Goal: Information Seeking & Learning: Understand process/instructions

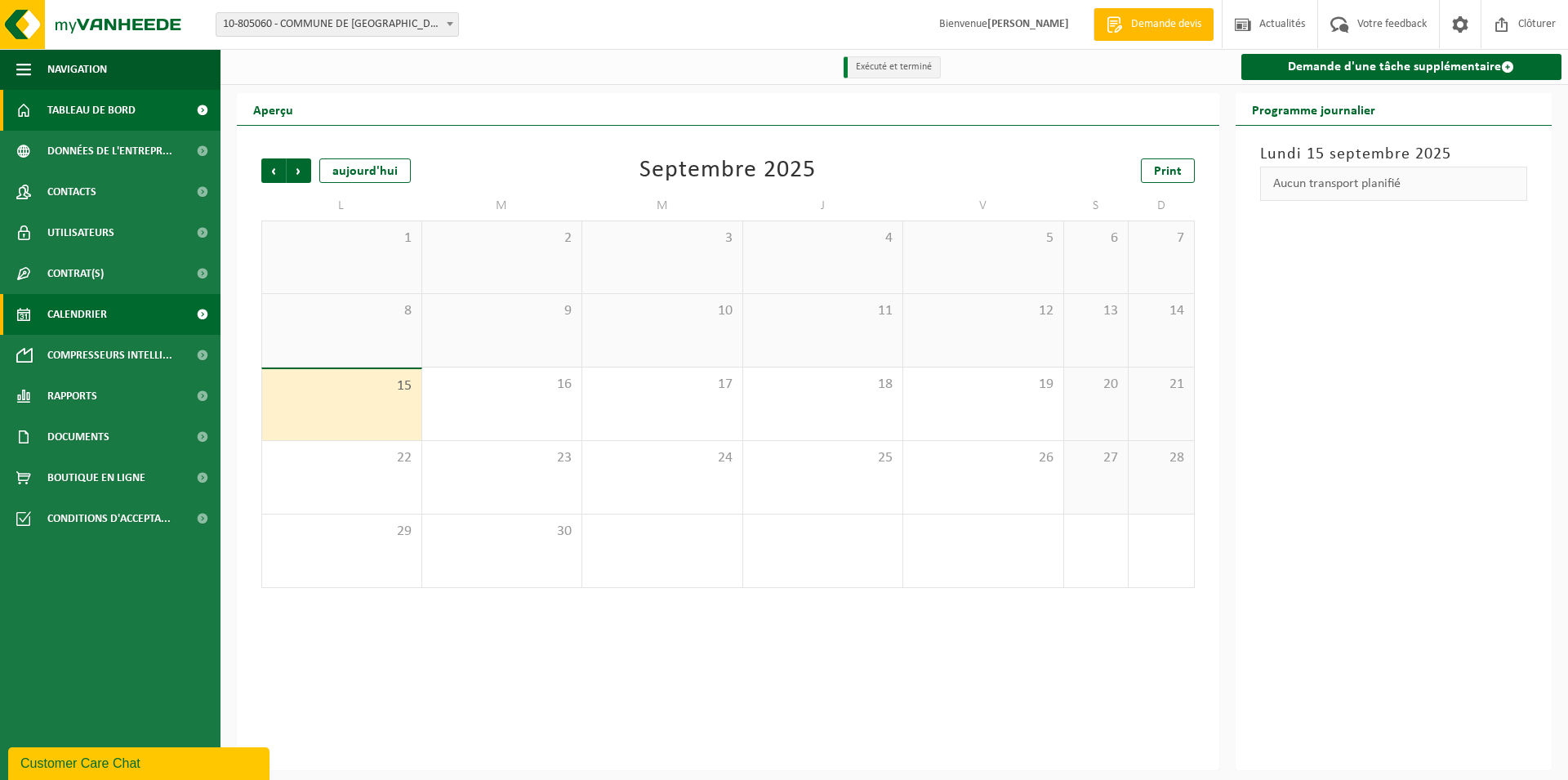
click at [126, 110] on span "Tableau de bord" at bounding box center [91, 110] width 88 height 41
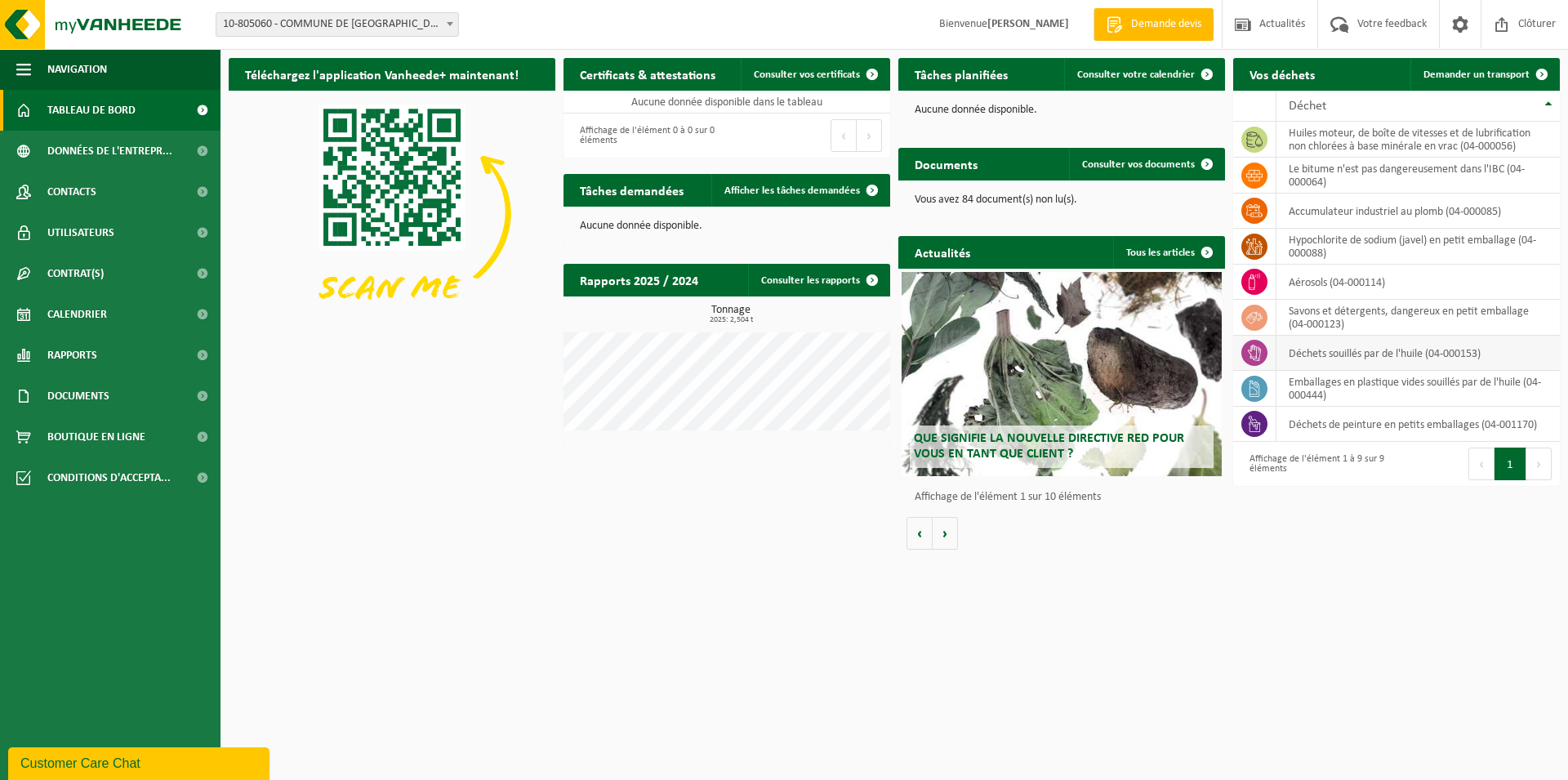
click at [1253, 353] on icon at bounding box center [1254, 352] width 17 height 17
click at [1255, 354] on icon at bounding box center [1254, 352] width 17 height 17
click at [435, 23] on span "10-805060 - COMMUNE DE [GEOGRAPHIC_DATA]" at bounding box center [336, 24] width 241 height 23
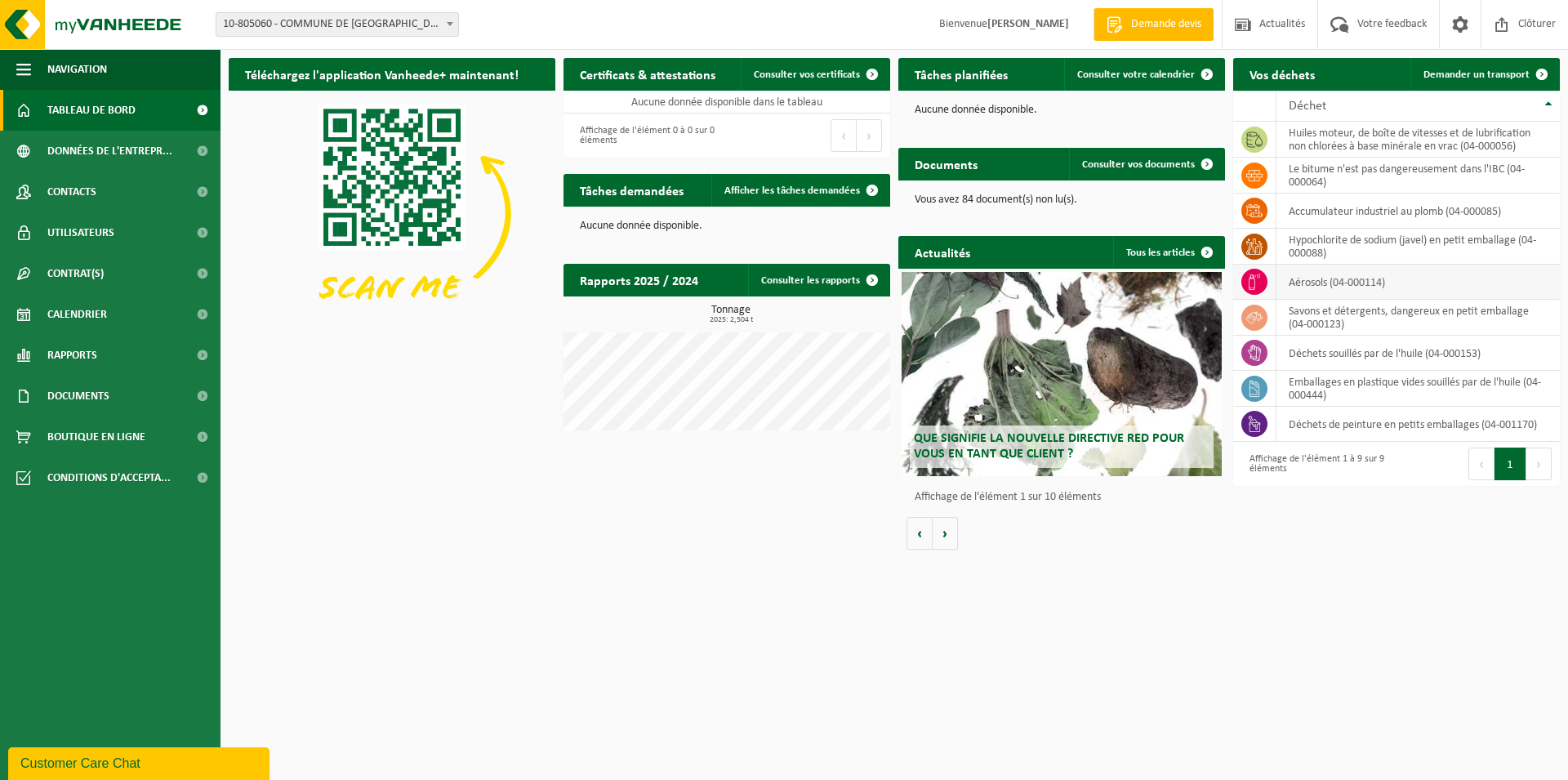
click at [1251, 286] on icon at bounding box center [1254, 281] width 17 height 17
click at [1261, 329] on td at bounding box center [1255, 317] width 44 height 36
click at [1329, 319] on td "savons et détergents, dangereux en petit emballage (04-000123)" at bounding box center [1417, 317] width 283 height 36
click at [1325, 359] on td "déchets souillés par de l'huile (04-000153)" at bounding box center [1417, 353] width 283 height 35
click at [163, 431] on link "Boutique en ligne" at bounding box center [110, 437] width 221 height 41
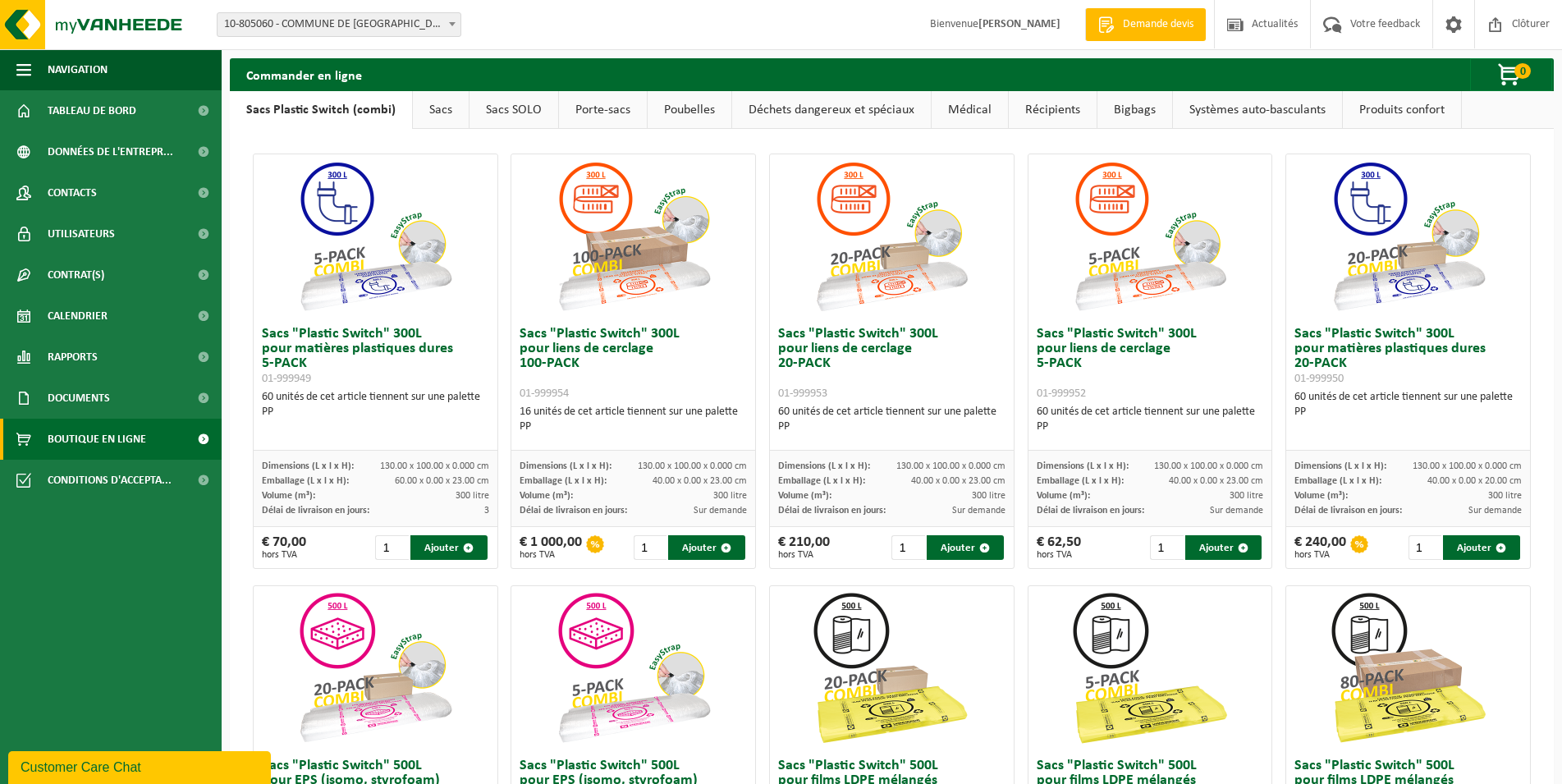
click at [837, 107] on link "Déchets dangereux et spéciaux" at bounding box center [831, 109] width 199 height 38
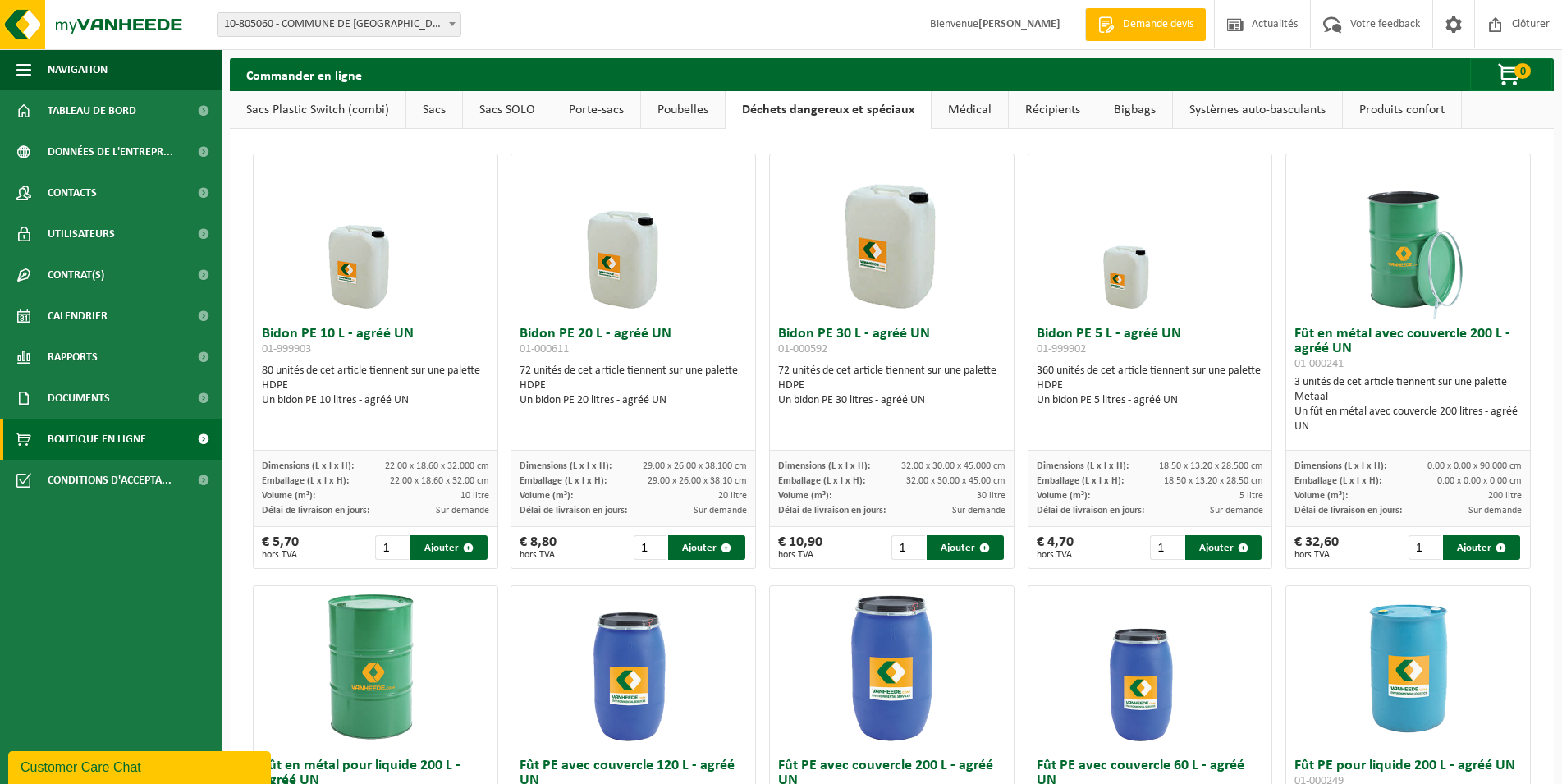
click at [1061, 110] on link "Récipients" at bounding box center [1052, 109] width 88 height 38
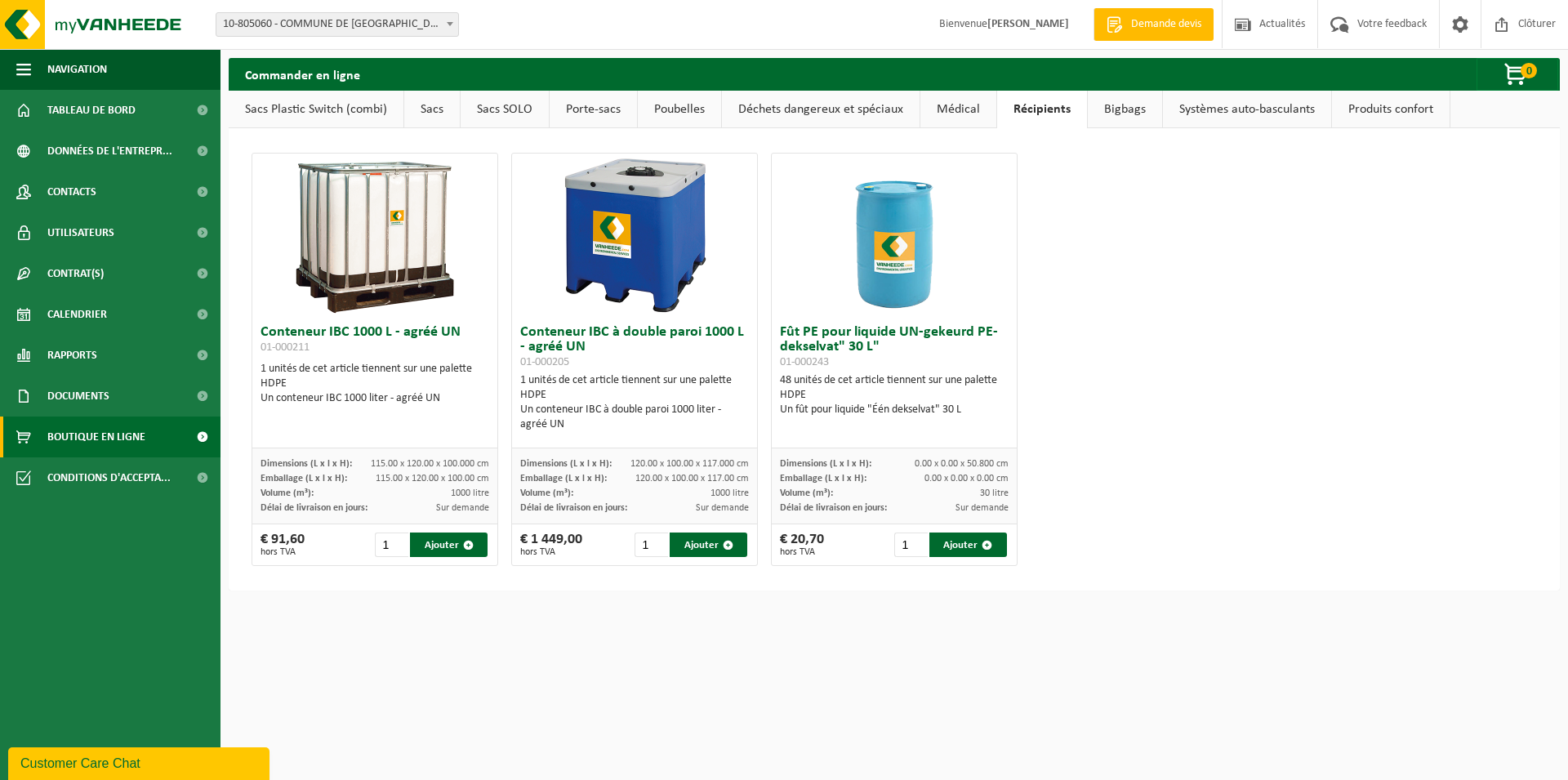
click at [1109, 112] on link "Bigbags" at bounding box center [1124, 109] width 74 height 37
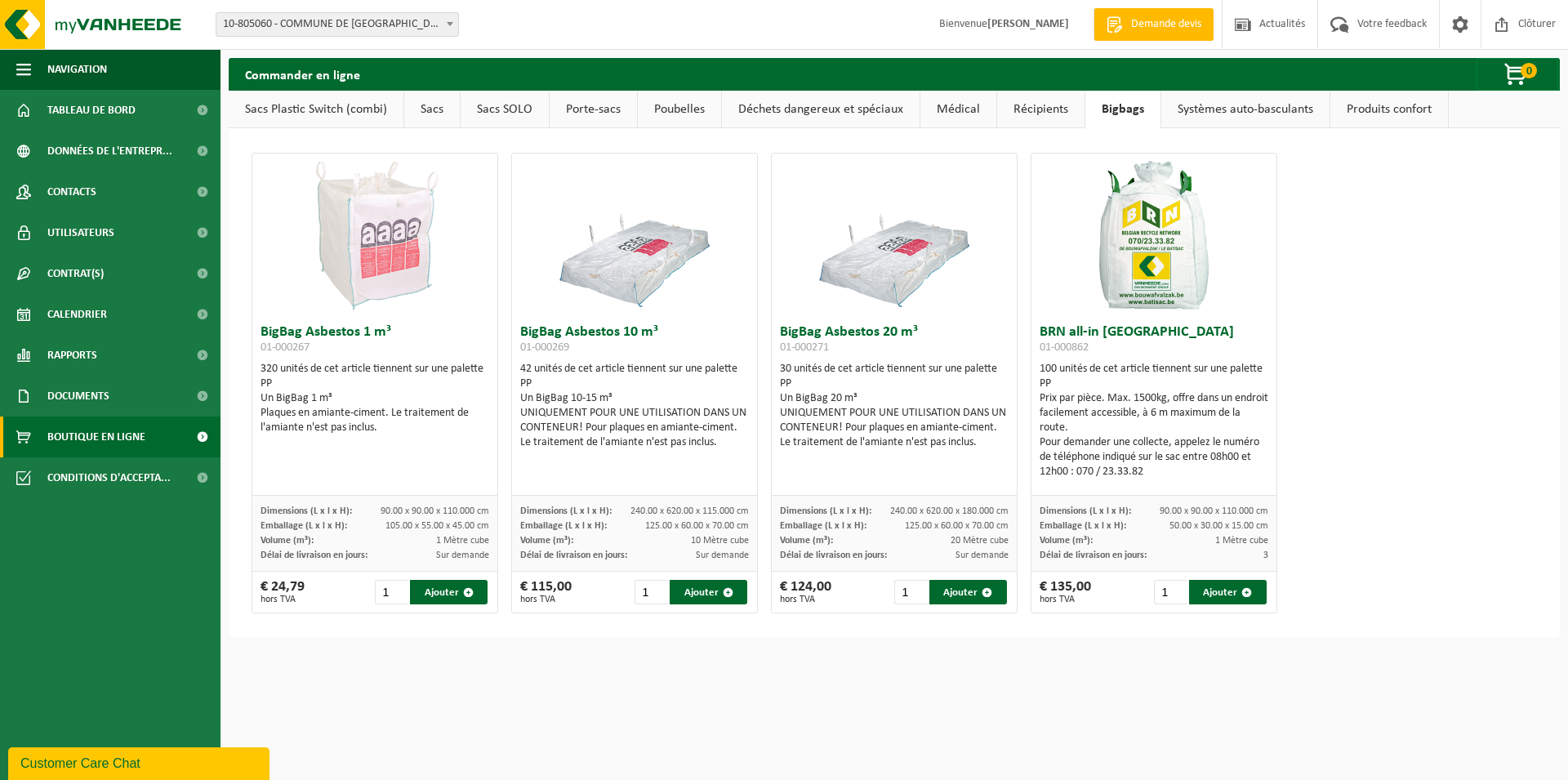
click at [674, 111] on link "Poubelles" at bounding box center [680, 109] width 84 height 37
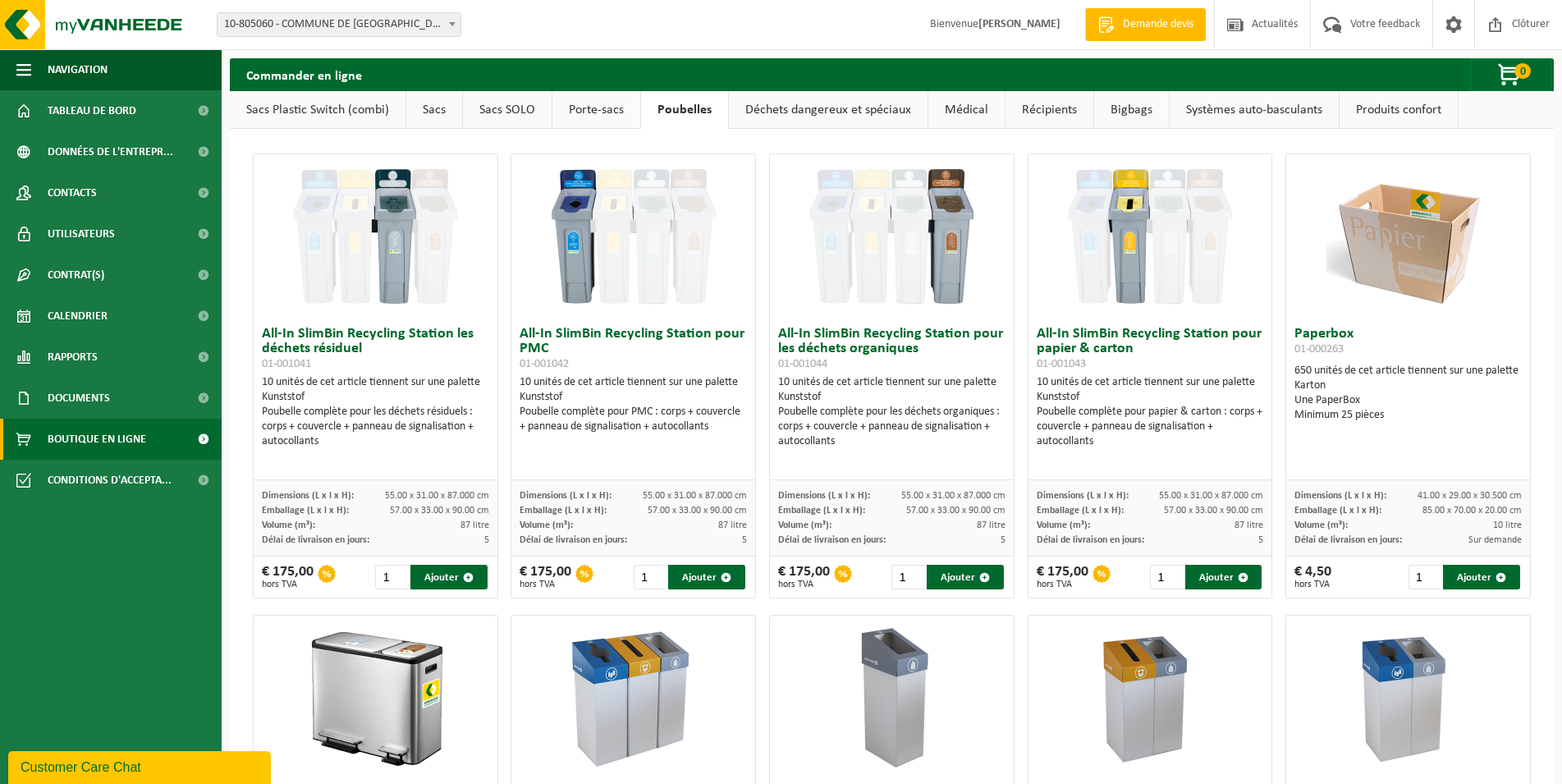
click at [760, 114] on link "Déchets dangereux et spéciaux" at bounding box center [828, 109] width 199 height 38
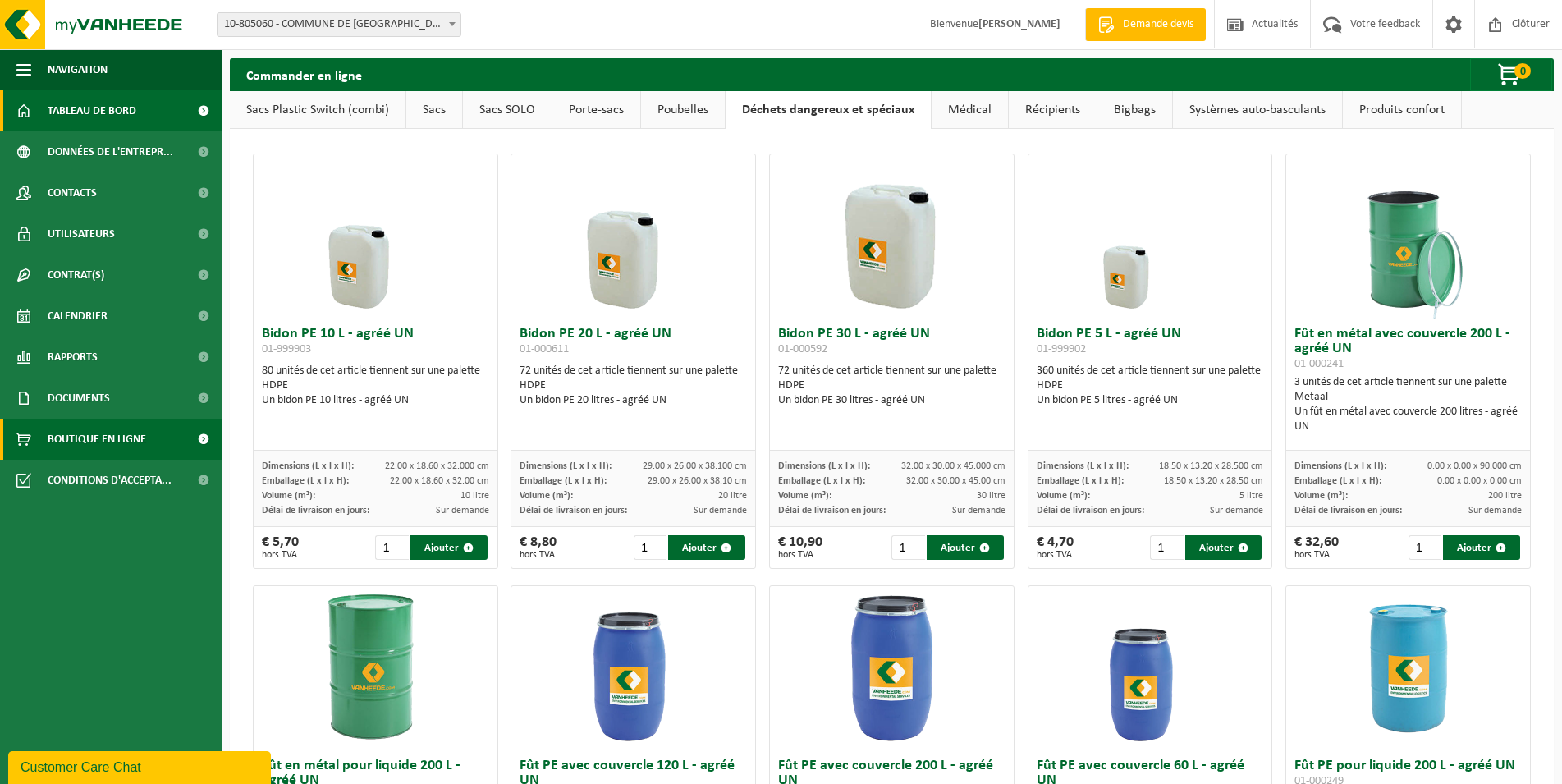
click at [55, 105] on span "Tableau de bord" at bounding box center [91, 110] width 88 height 41
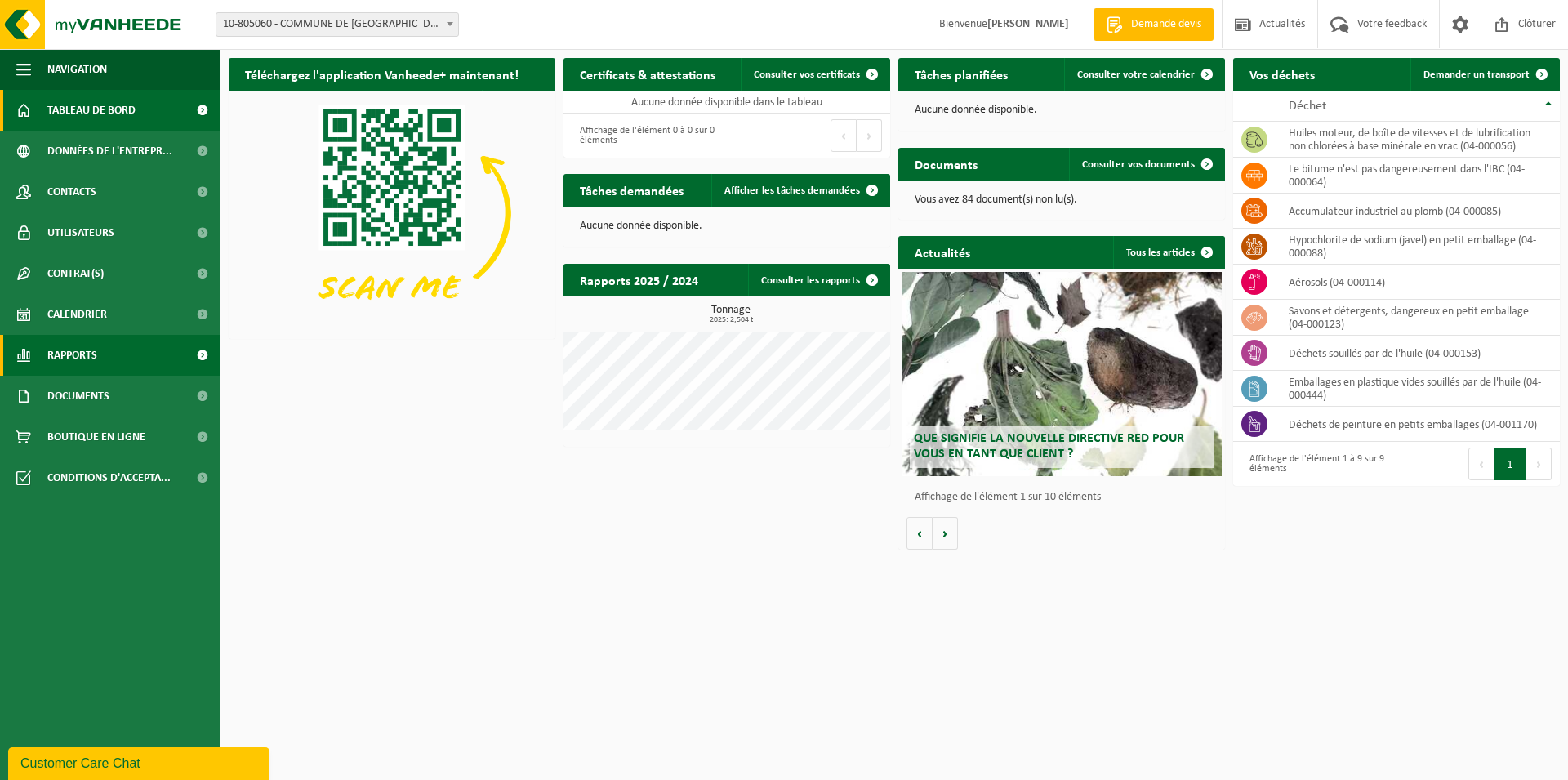
click at [78, 358] on span "Rapports" at bounding box center [71, 355] width 50 height 41
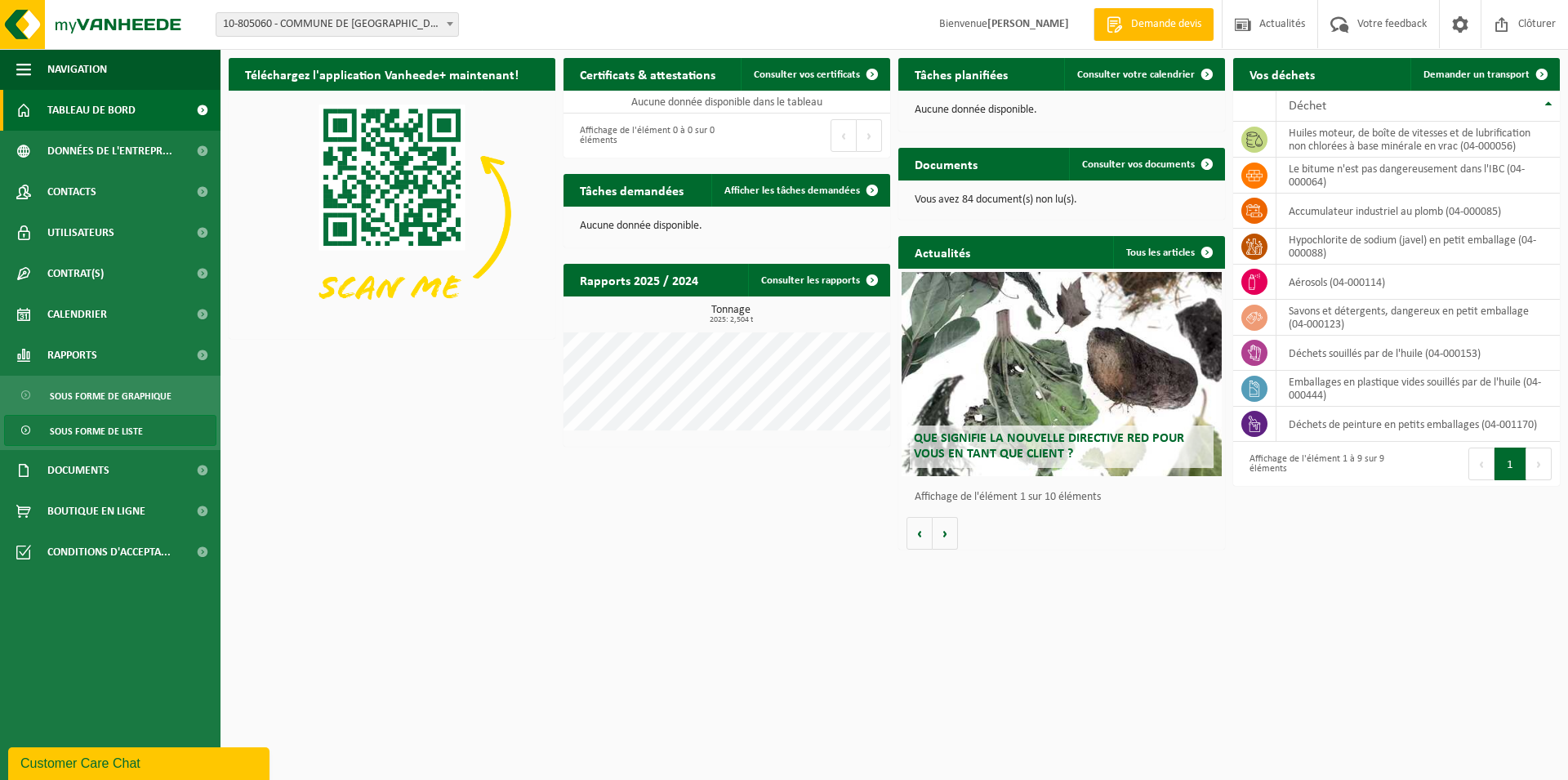
click at [99, 441] on span "Sous forme de liste" at bounding box center [96, 431] width 93 height 31
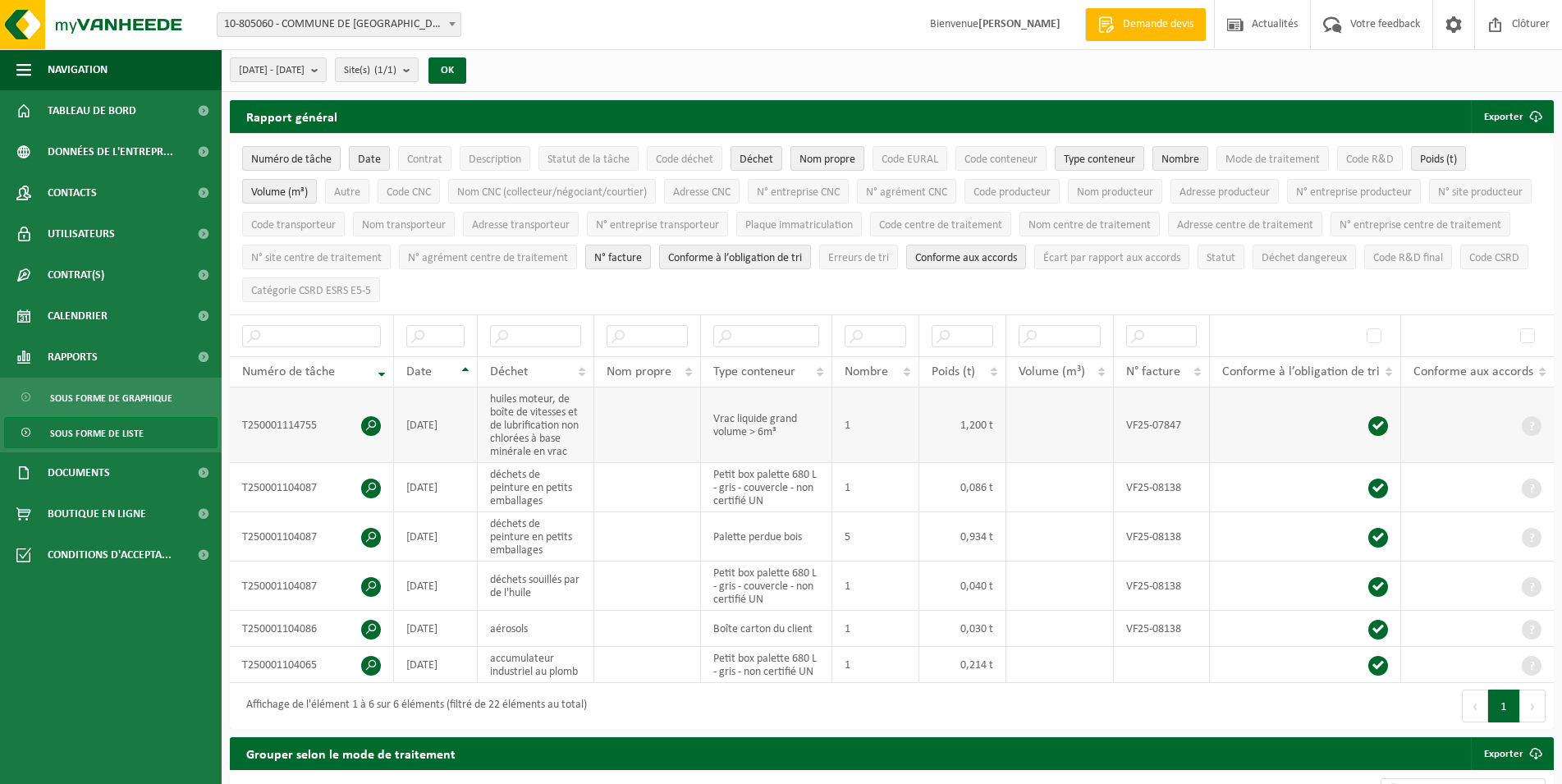
click at [368, 421] on span at bounding box center [371, 426] width 19 height 19
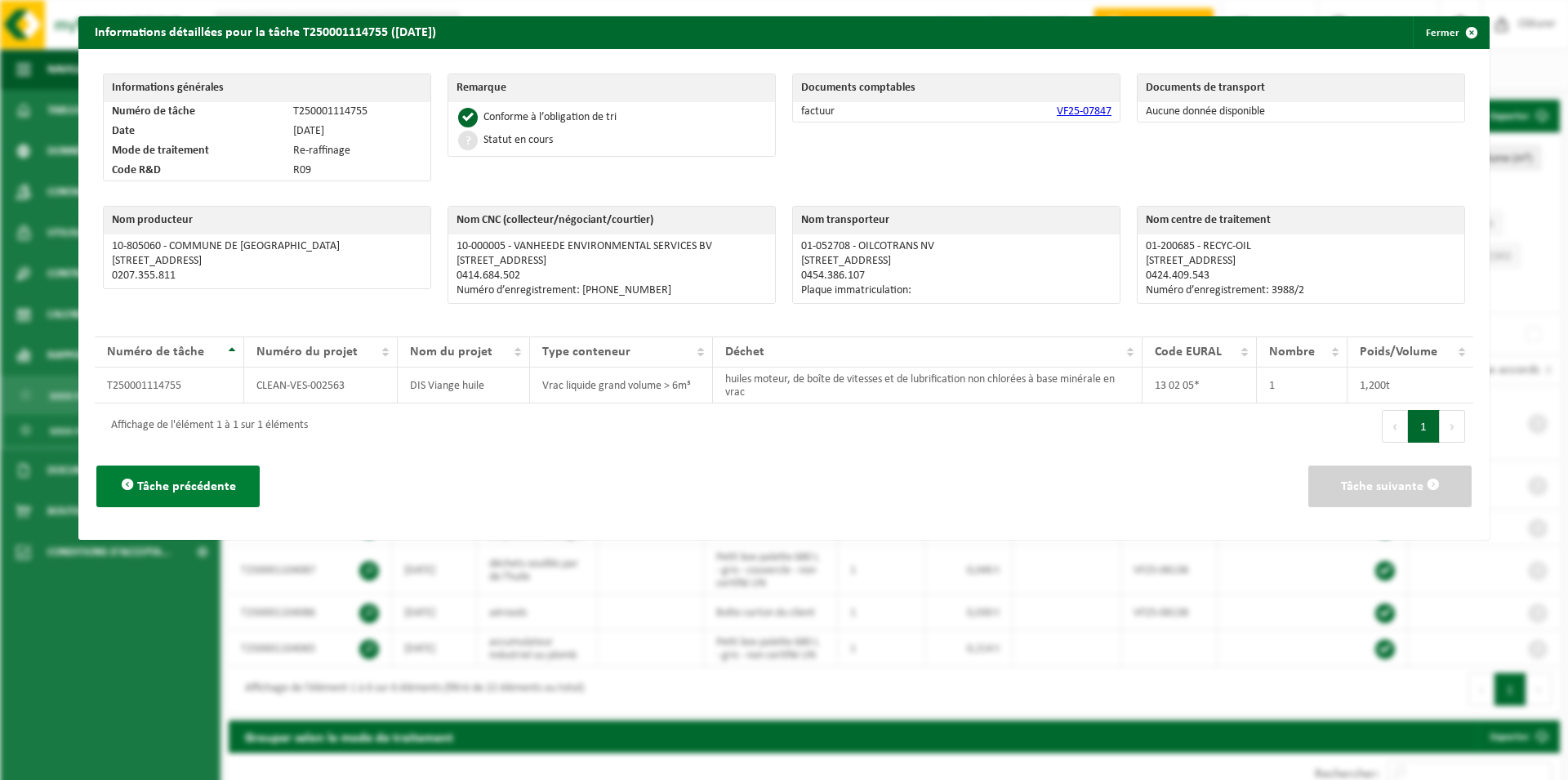
click at [149, 494] on button "Tâche précédente" at bounding box center [178, 486] width 163 height 42
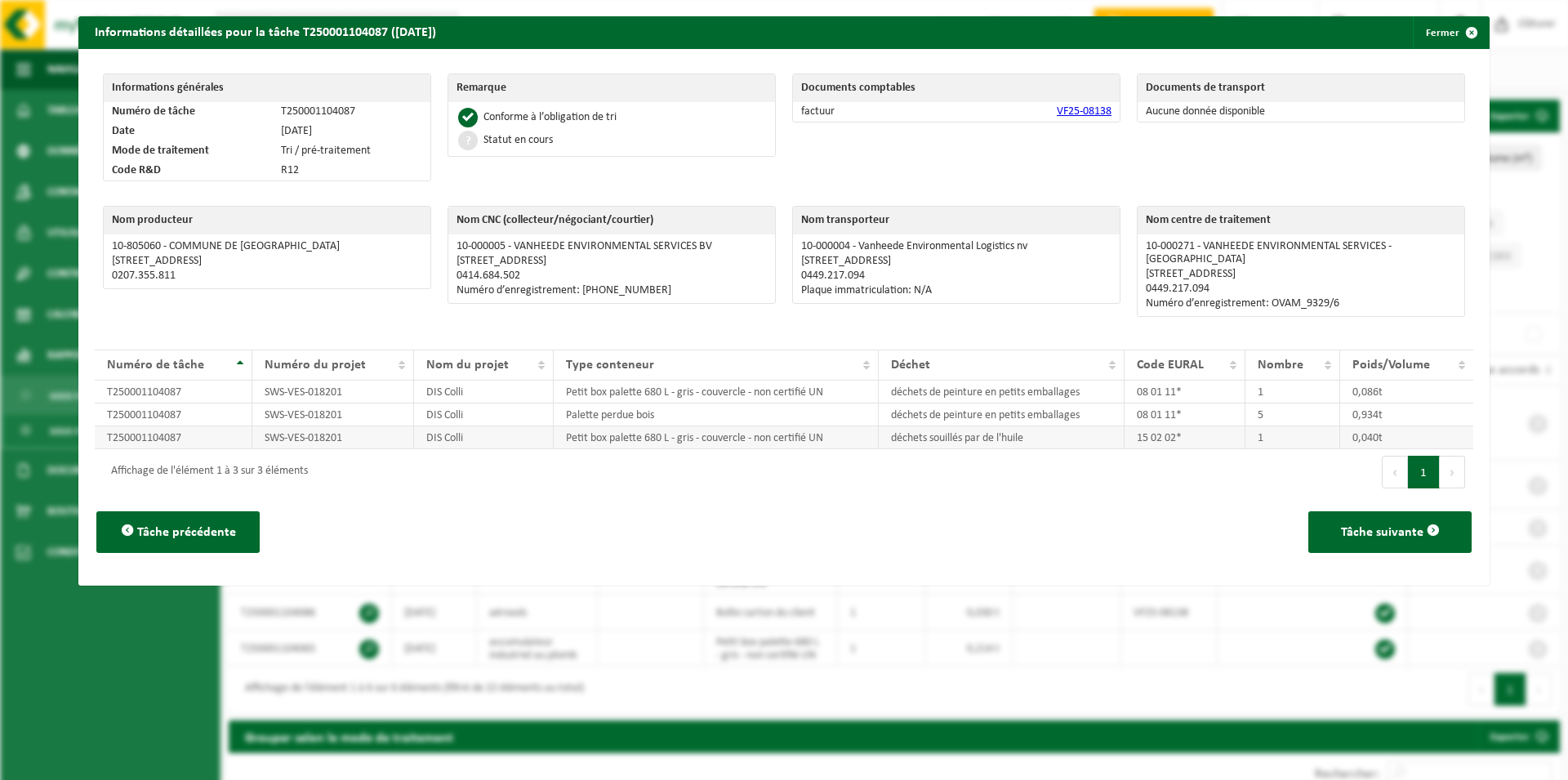
click at [639, 428] on td "Petit box palette 680 L - gris - couvercle - non certifié UN" at bounding box center [716, 437] width 325 height 23
click at [1455, 32] on span "button" at bounding box center [1470, 32] width 32 height 32
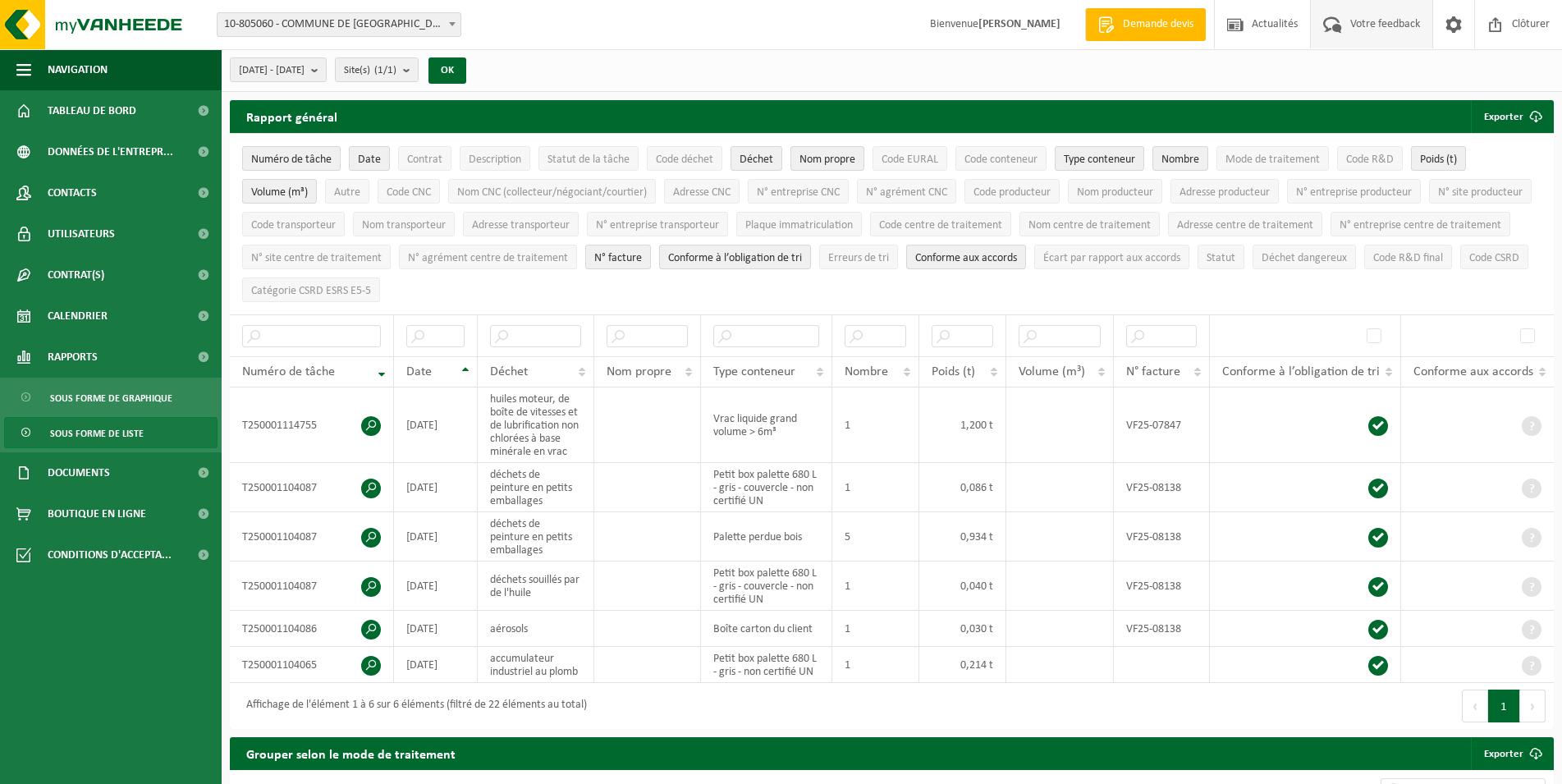
click at [1391, 33] on span "Votre feedback" at bounding box center [1384, 24] width 78 height 48
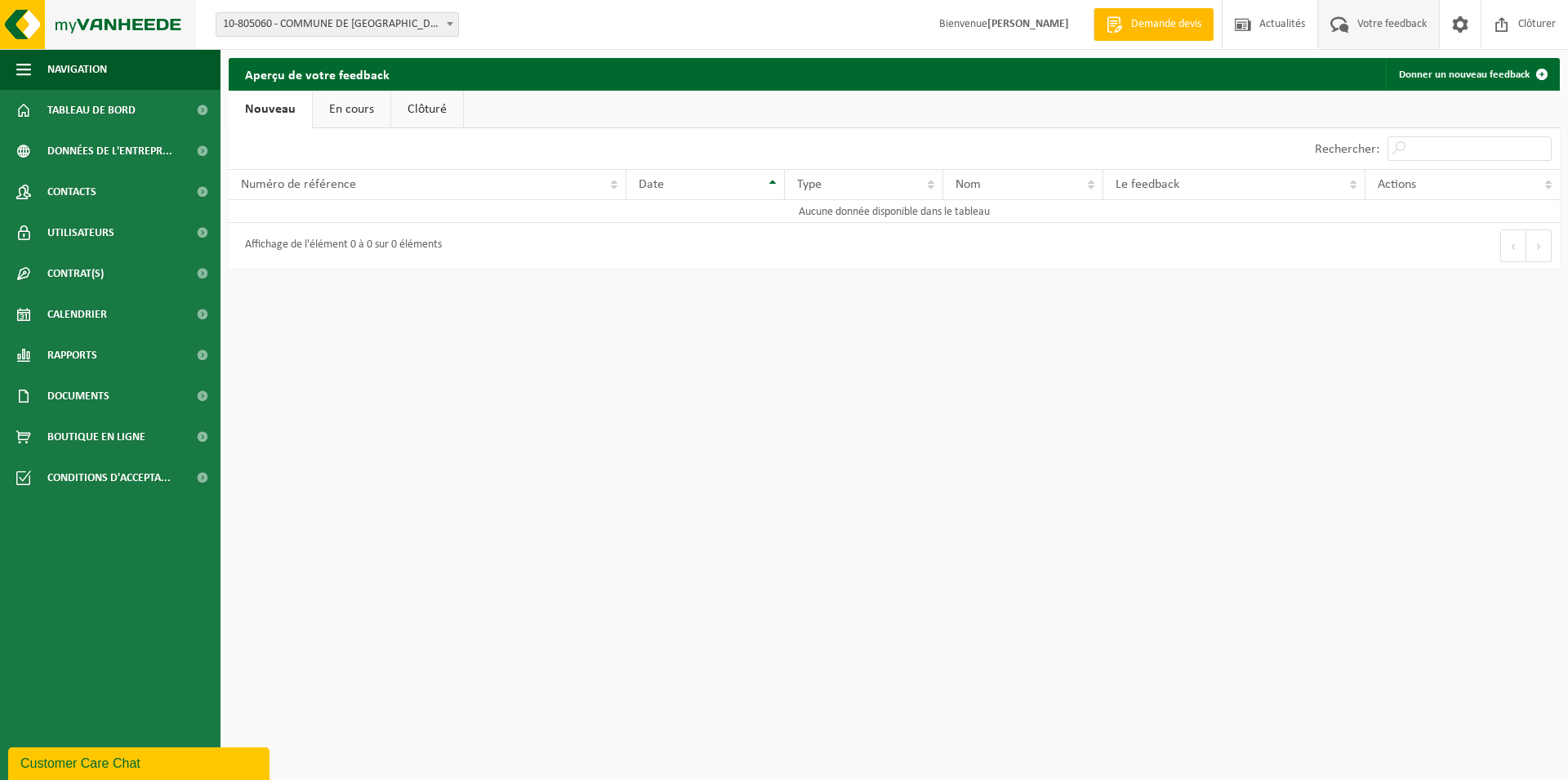
click at [161, 16] on img at bounding box center [98, 24] width 196 height 49
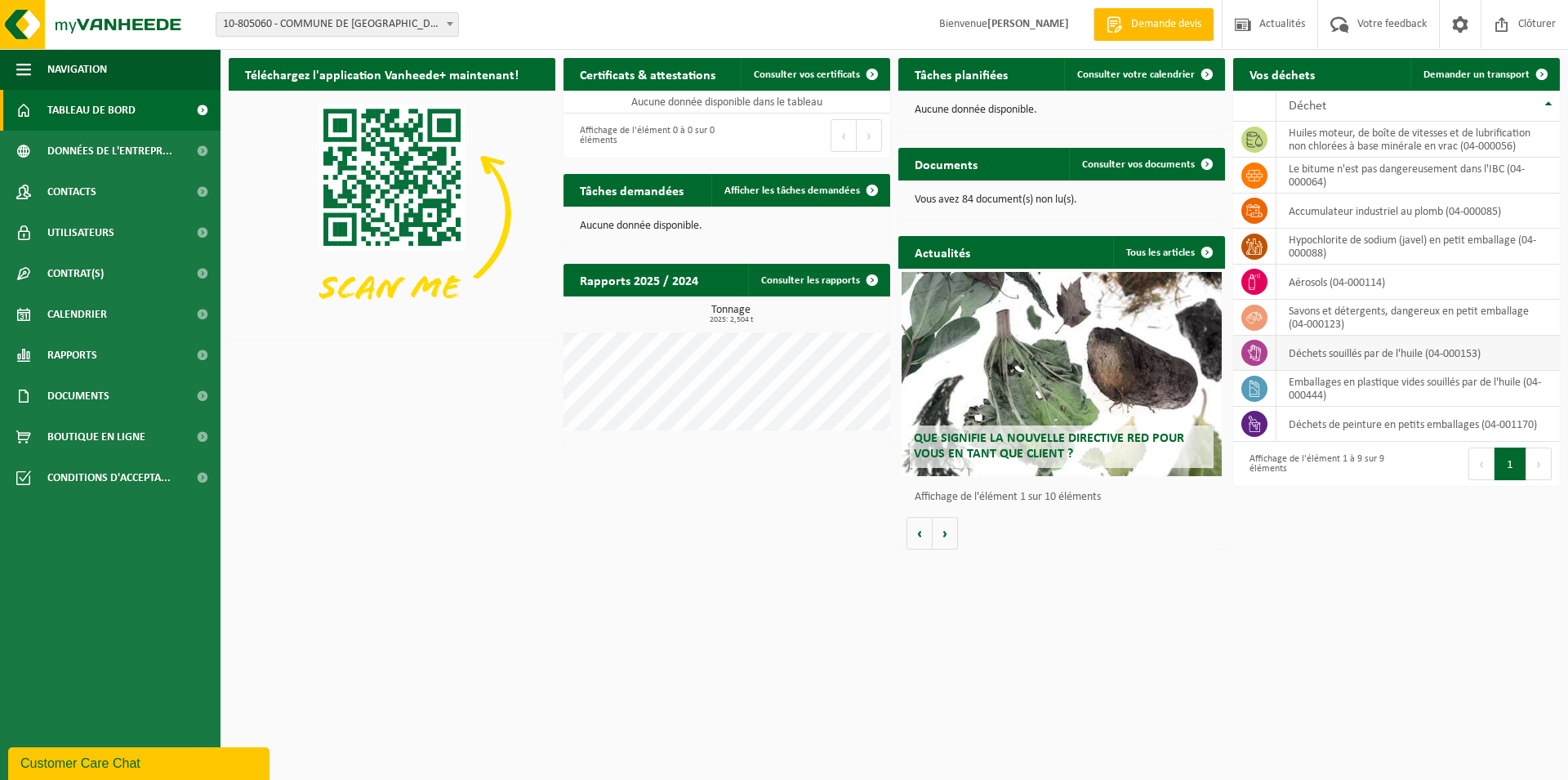
click at [1371, 358] on td "déchets souillés par de l'huile (04-000153)" at bounding box center [1417, 353] width 283 height 35
click at [1266, 18] on span "Actualités" at bounding box center [1282, 24] width 54 height 48
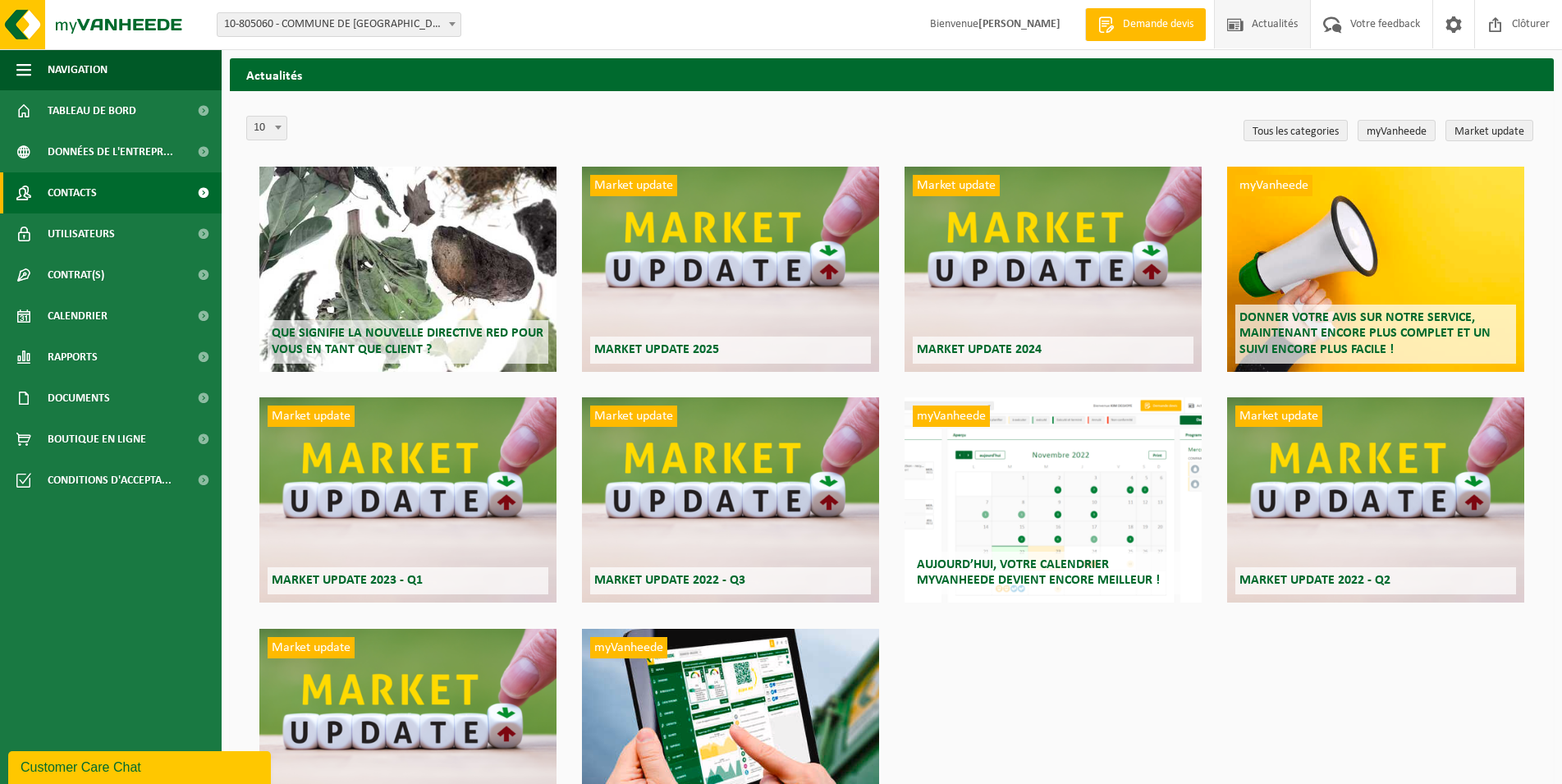
click at [64, 201] on span "Contacts" at bounding box center [72, 193] width 49 height 41
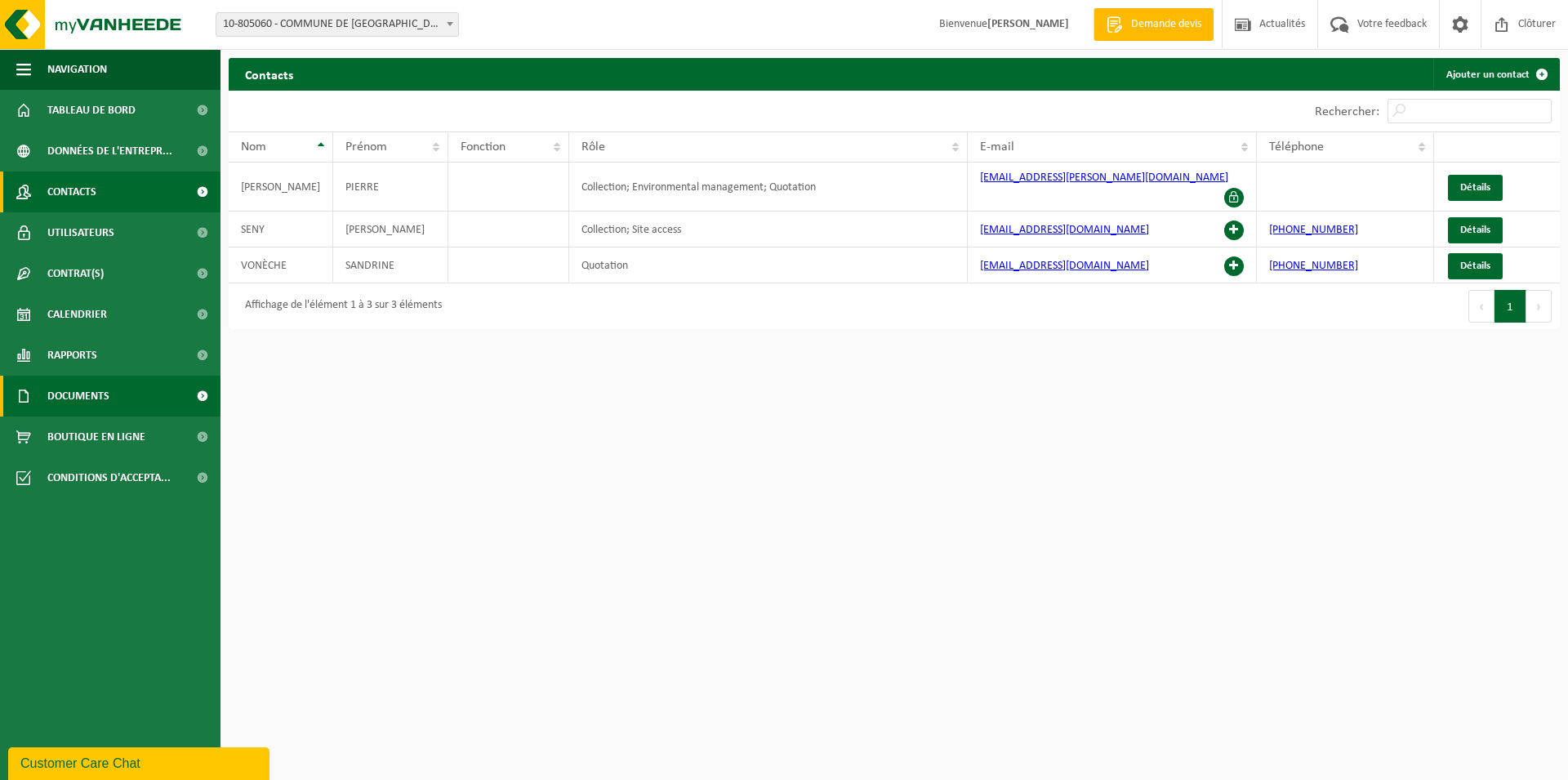
click at [136, 400] on link "Documents" at bounding box center [110, 396] width 221 height 41
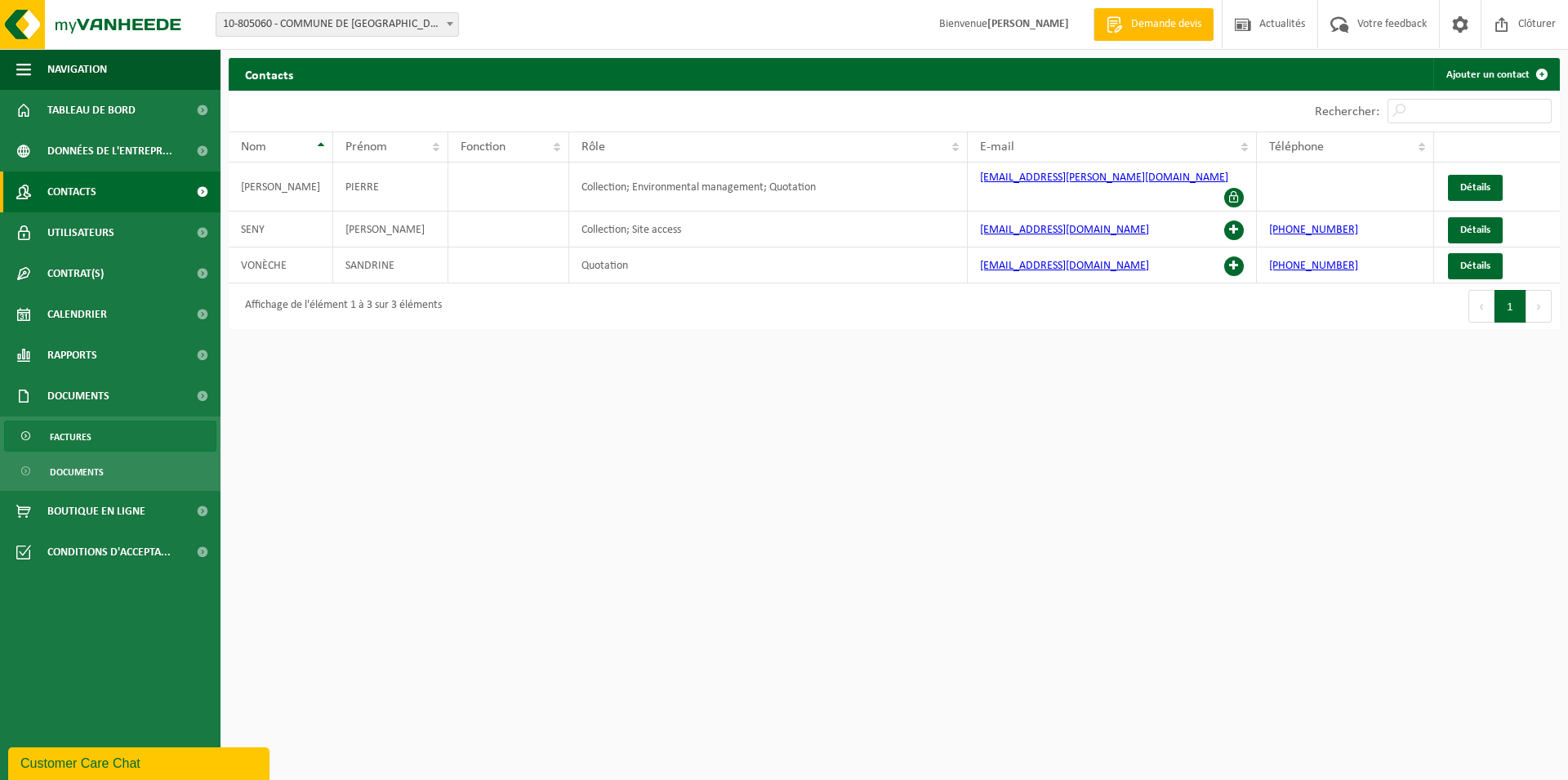
click at [89, 426] on span "Factures" at bounding box center [71, 437] width 42 height 31
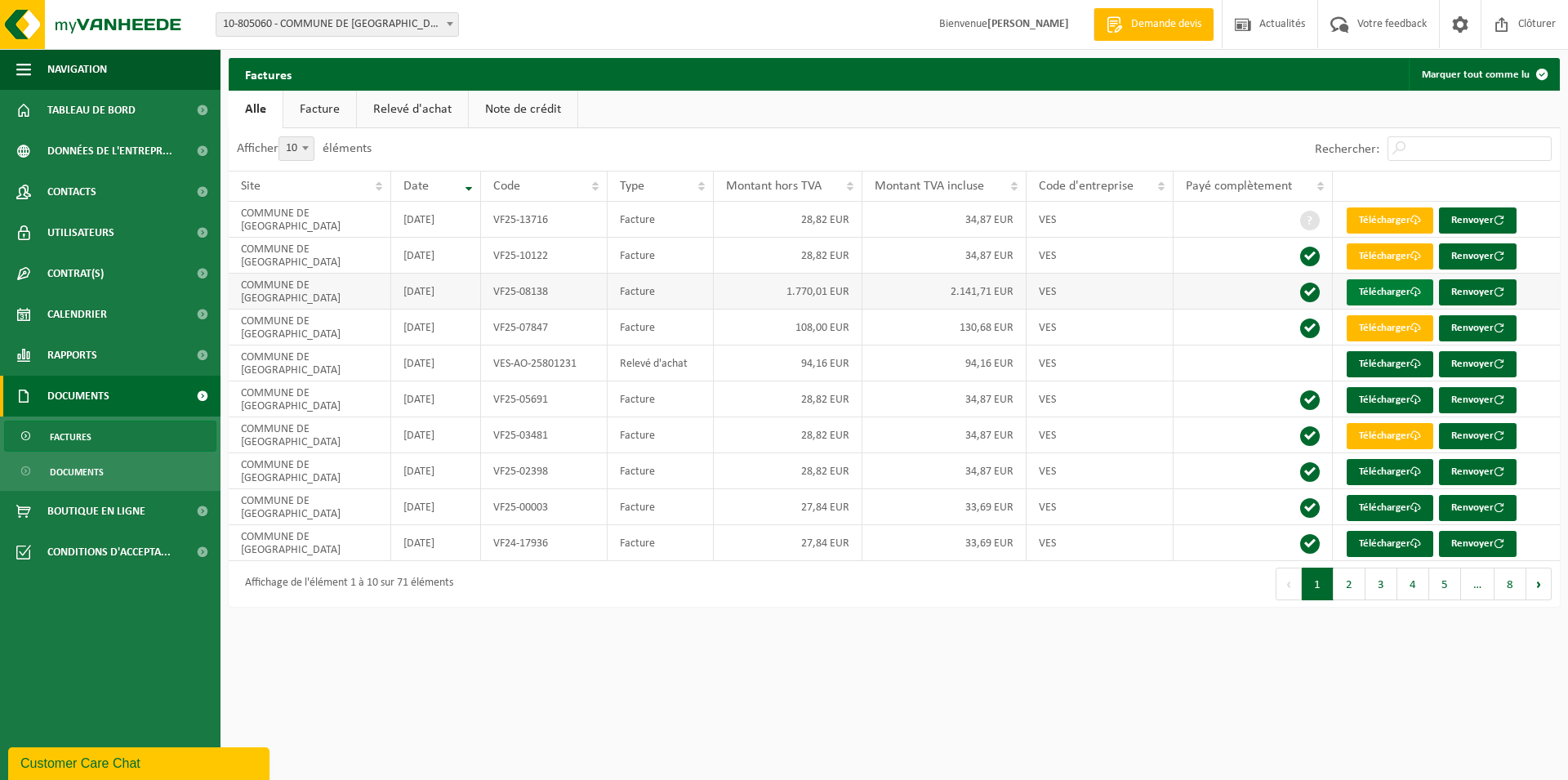
click at [1398, 287] on link "Télécharger" at bounding box center [1389, 292] width 86 height 26
click at [153, 18] on img at bounding box center [98, 24] width 196 height 49
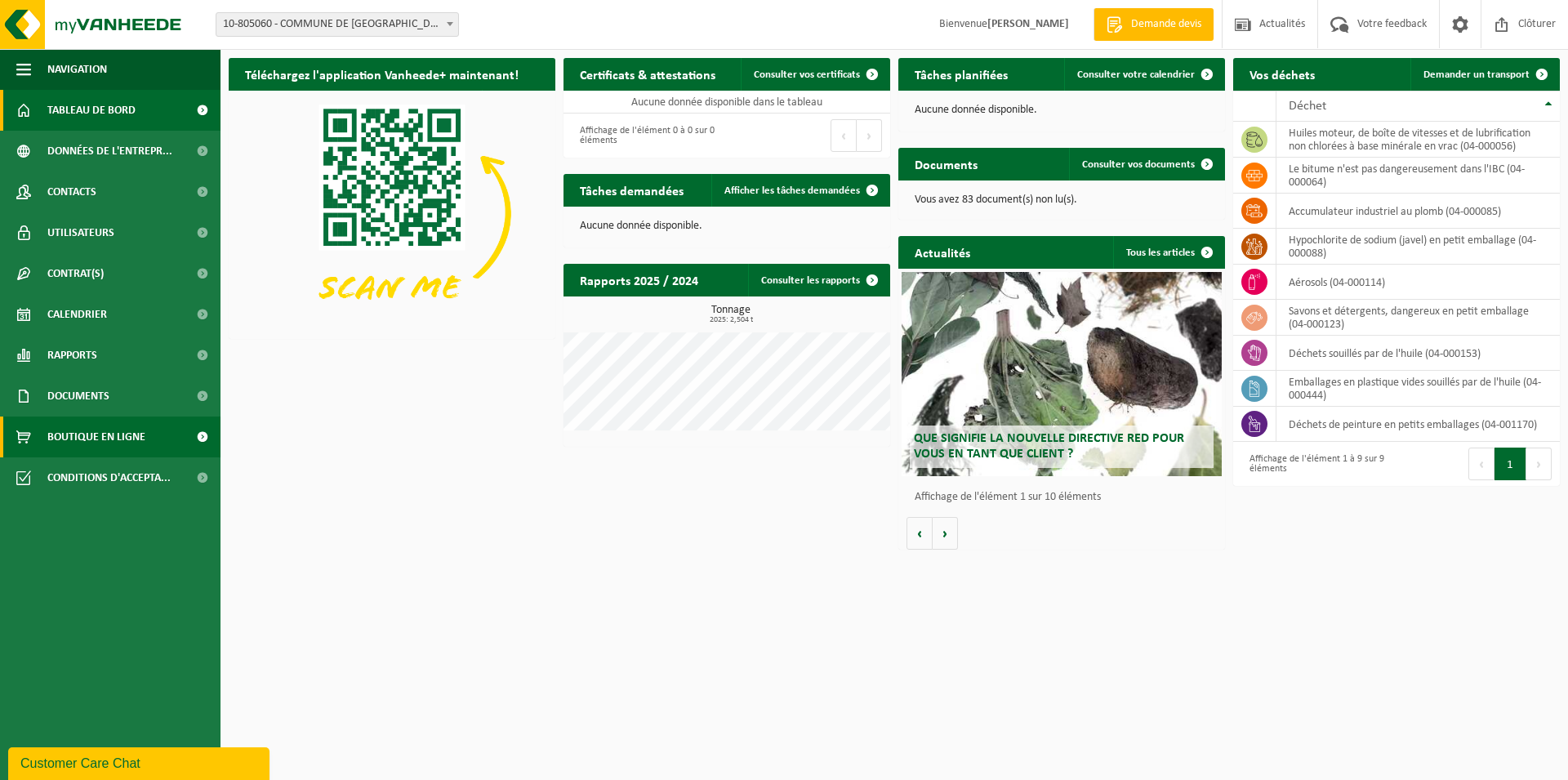
click at [140, 441] on span "Boutique en ligne" at bounding box center [96, 437] width 98 height 41
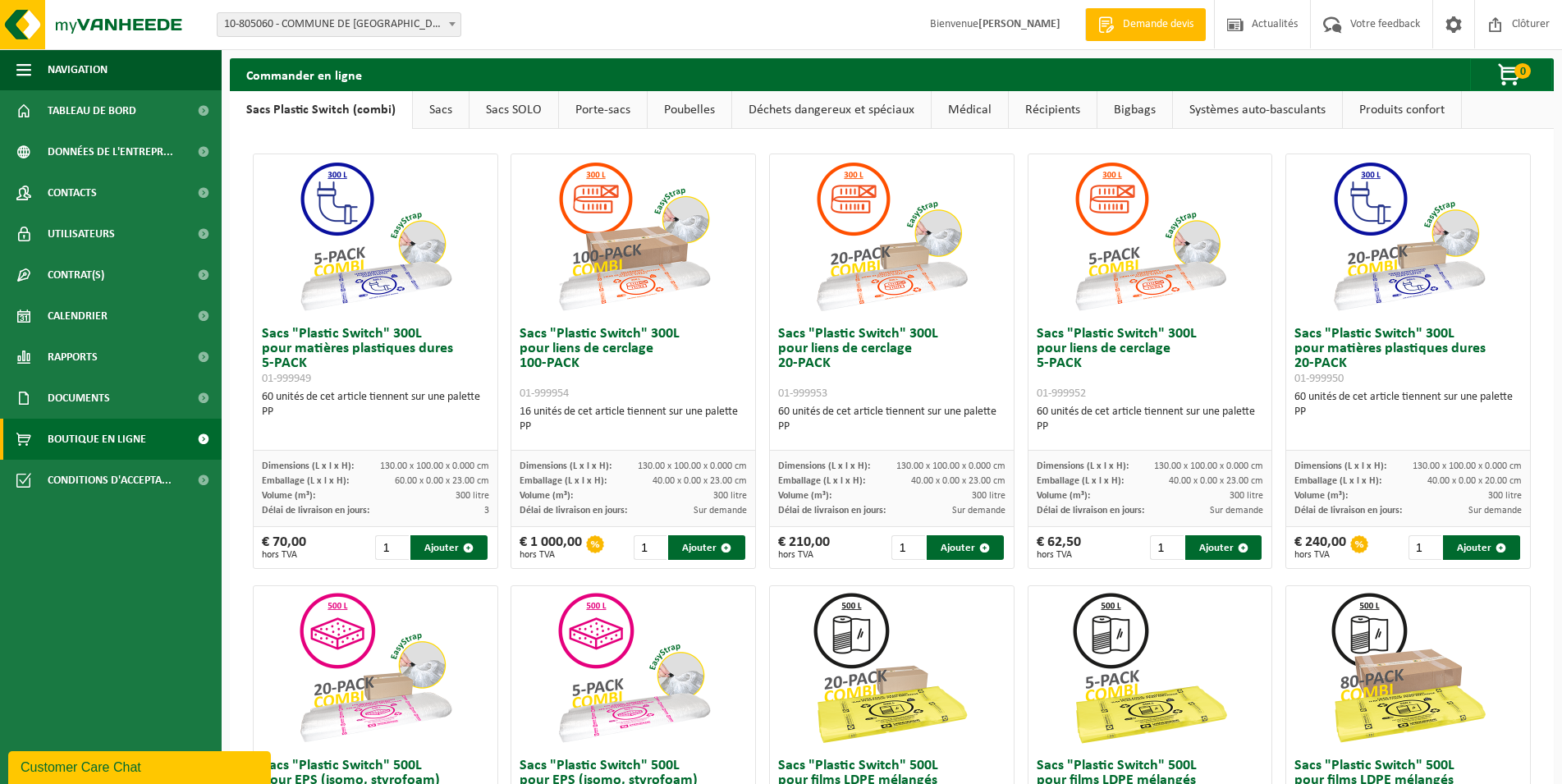
click at [853, 126] on link "Déchets dangereux et spéciaux" at bounding box center [831, 109] width 199 height 38
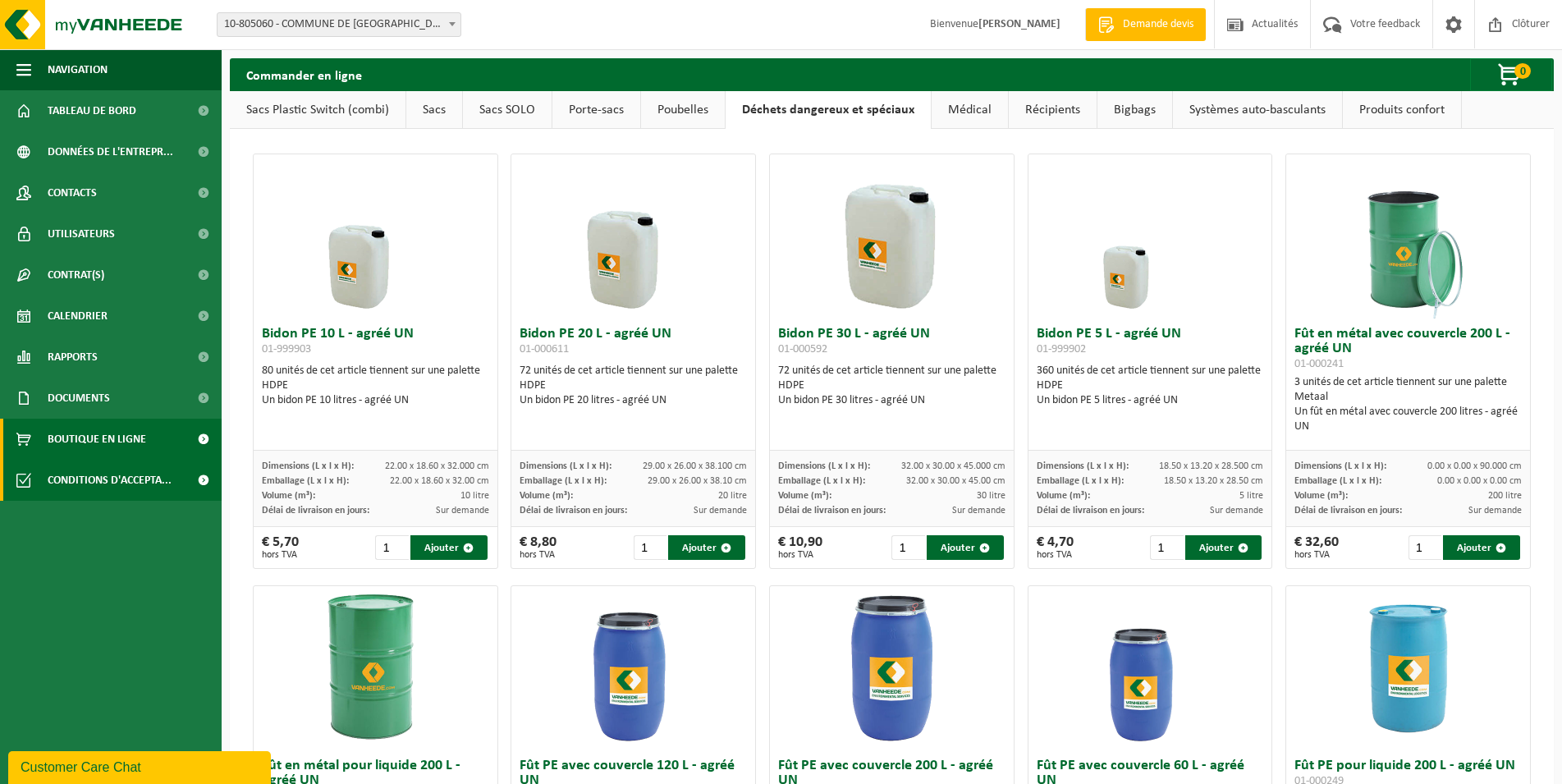
click at [110, 474] on span "Conditions d'accepta..." at bounding box center [109, 480] width 124 height 41
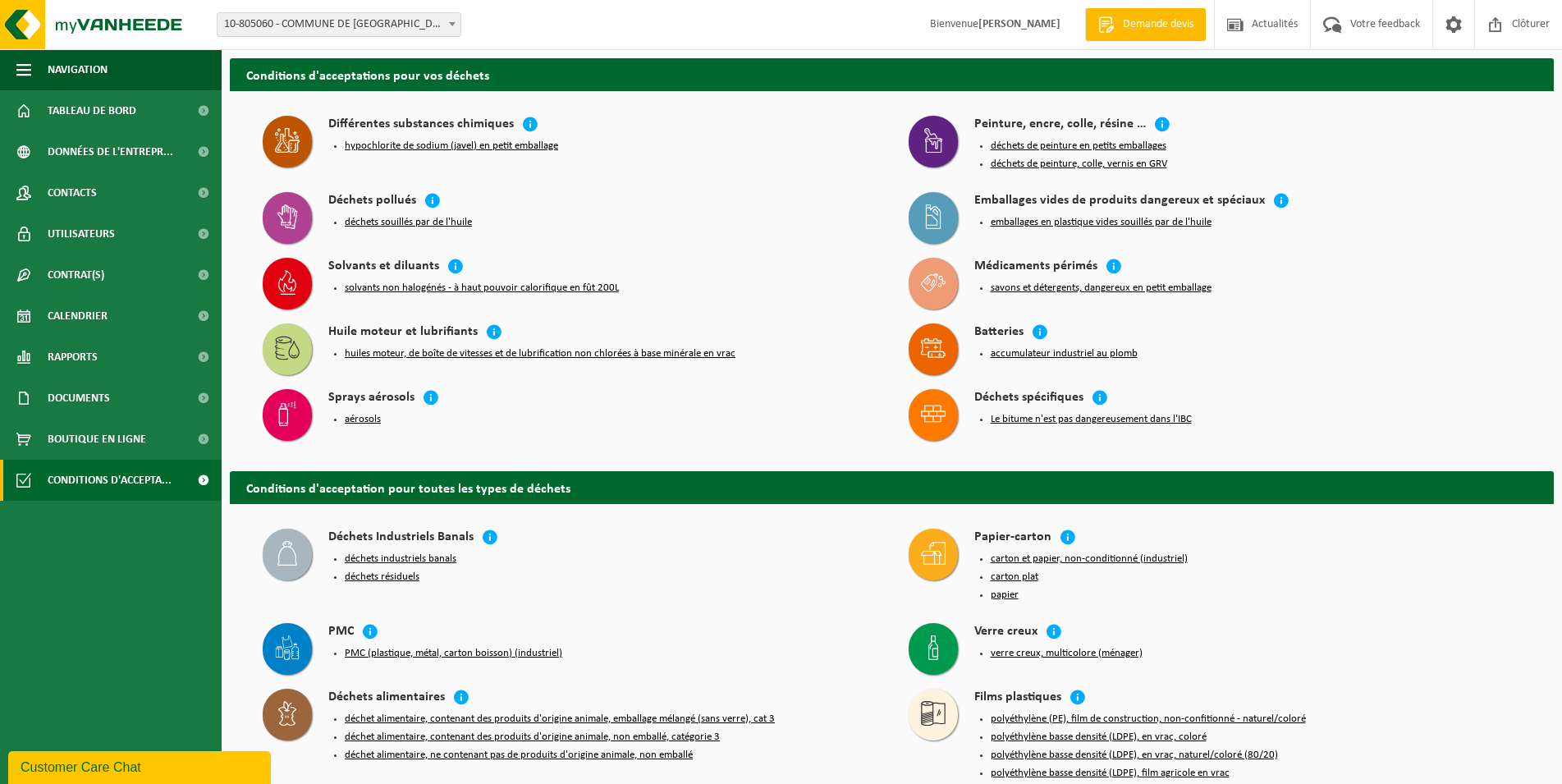
click at [380, 218] on button "déchets souillés par de l'huile" at bounding box center [407, 222] width 127 height 13
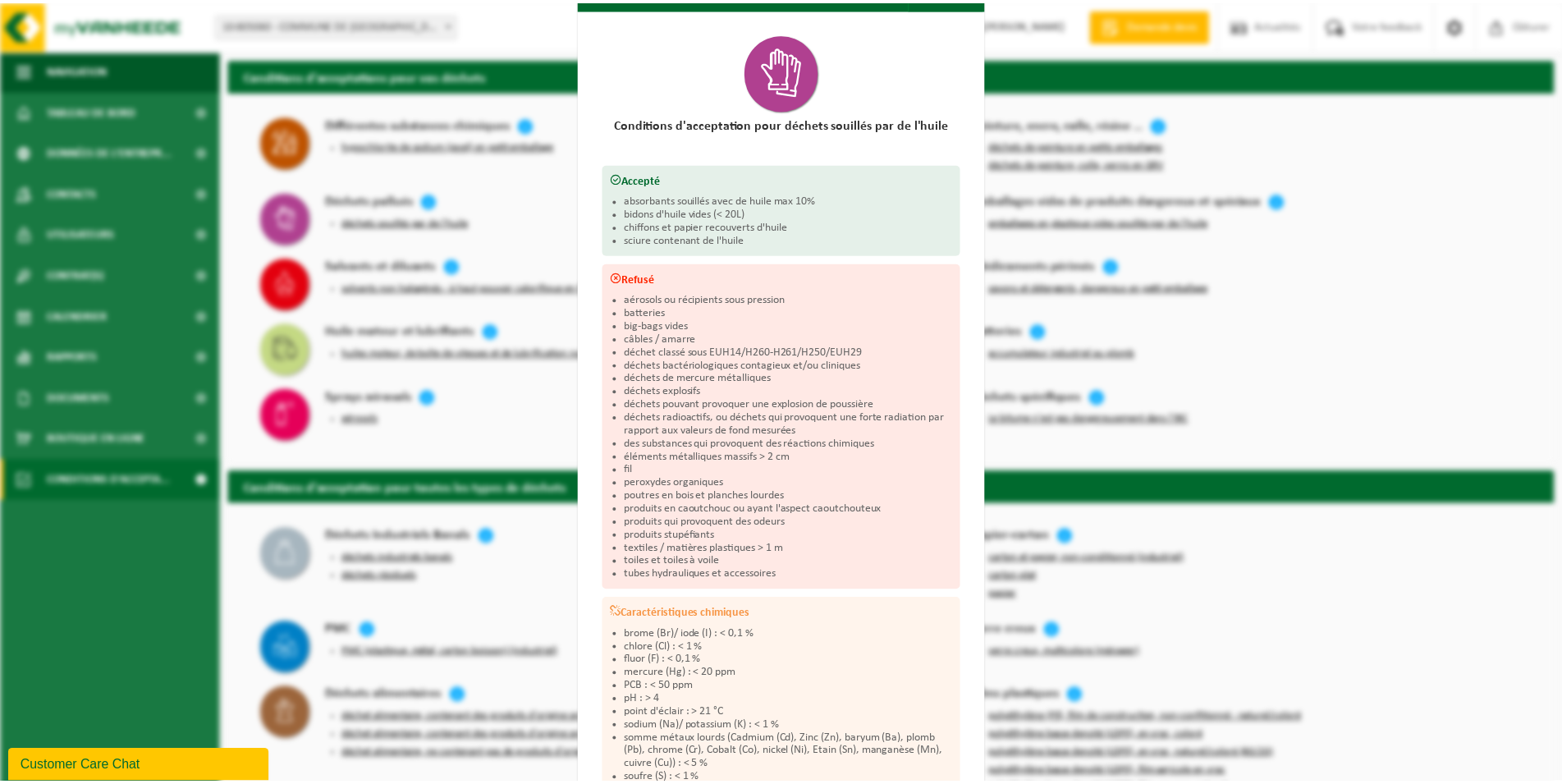
scroll to position [64, 0]
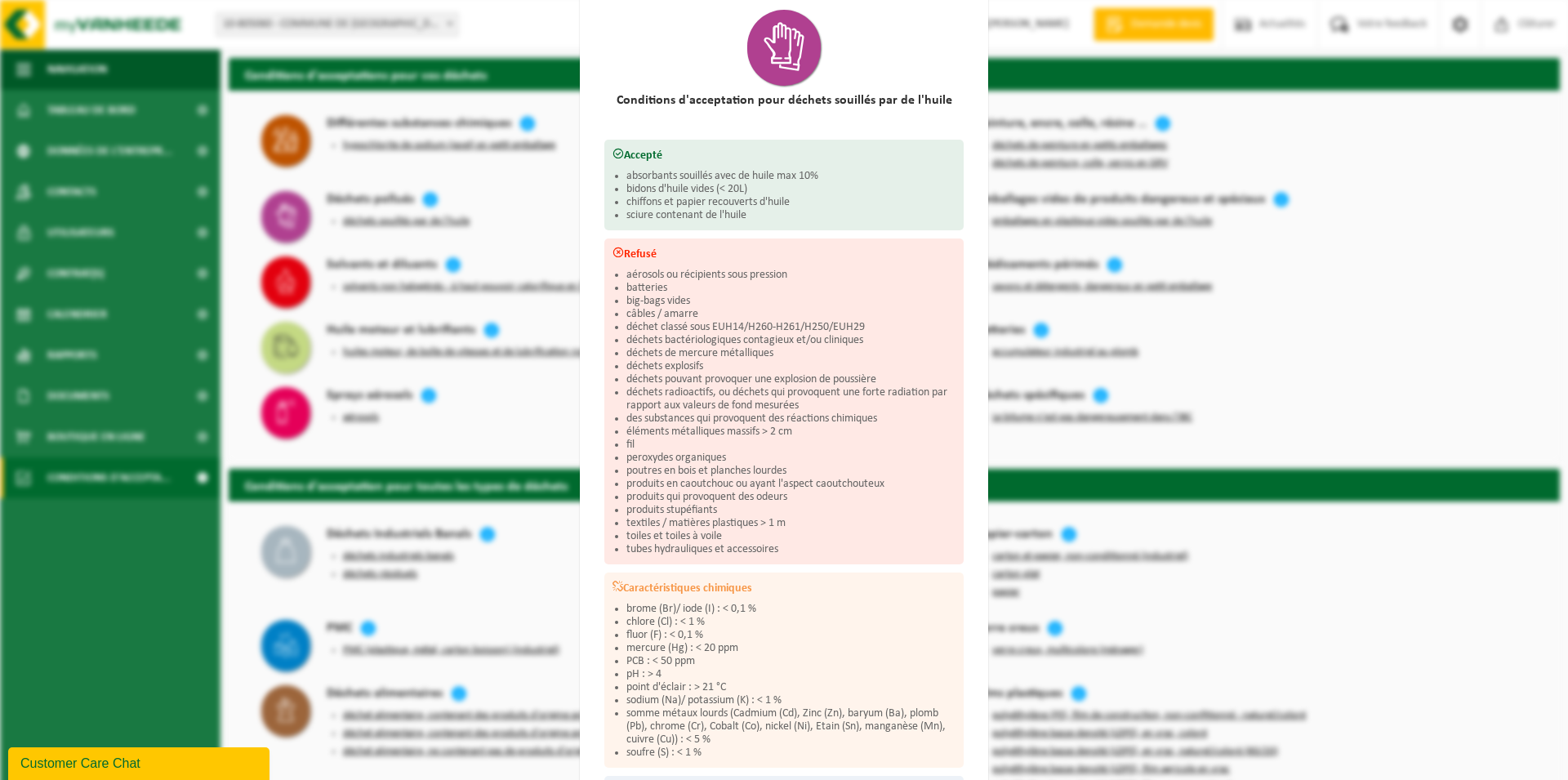
click at [1423, 384] on div "Déchets souillés par de l'huile Fermer Conditions d'acceptation pour déchets so…" at bounding box center [784, 390] width 1568 height 780
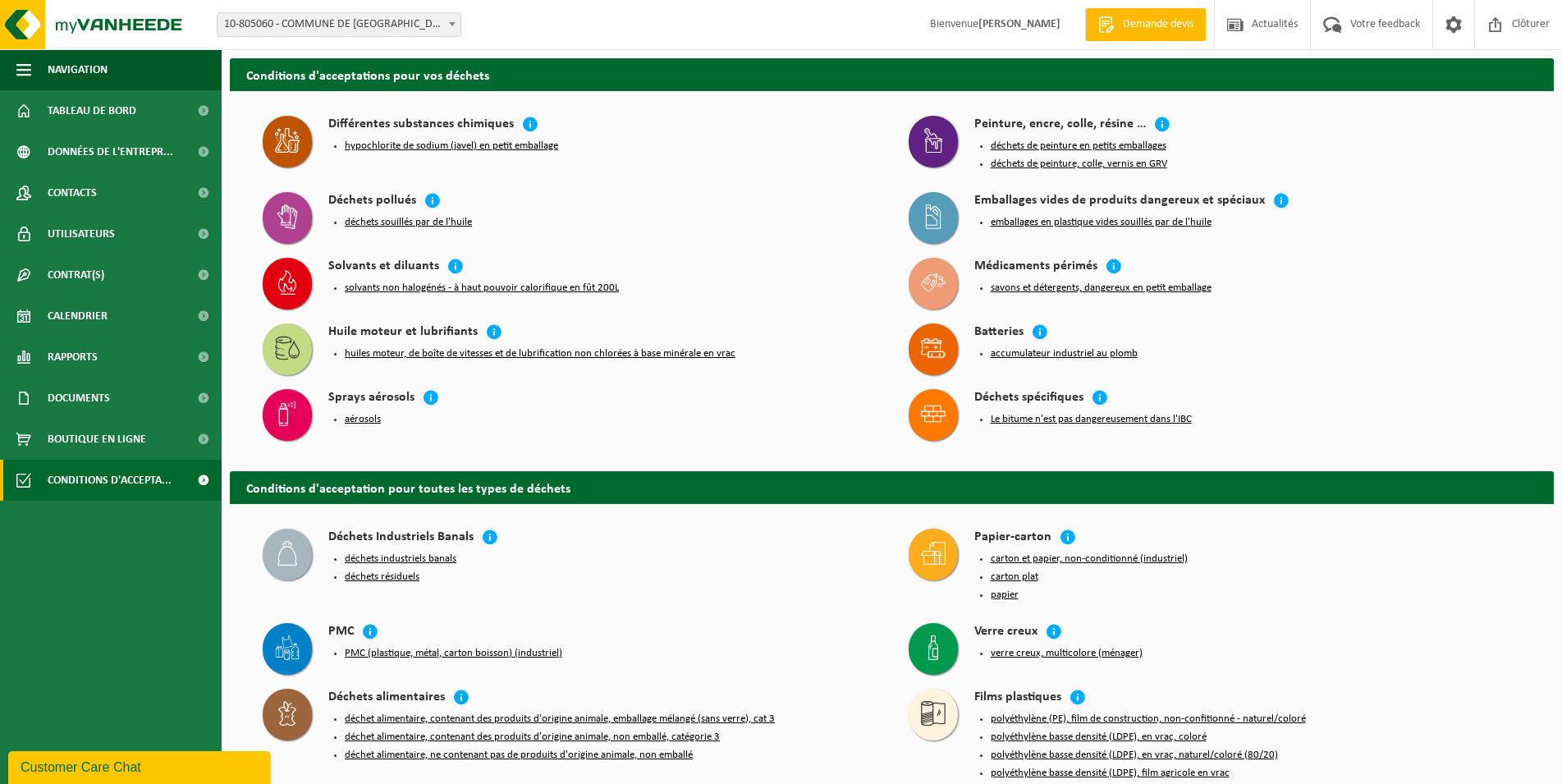
click at [487, 350] on button "huiles moteur, de boîte de vitesses et de lubrification non chlorées à base min…" at bounding box center [540, 353] width 391 height 13
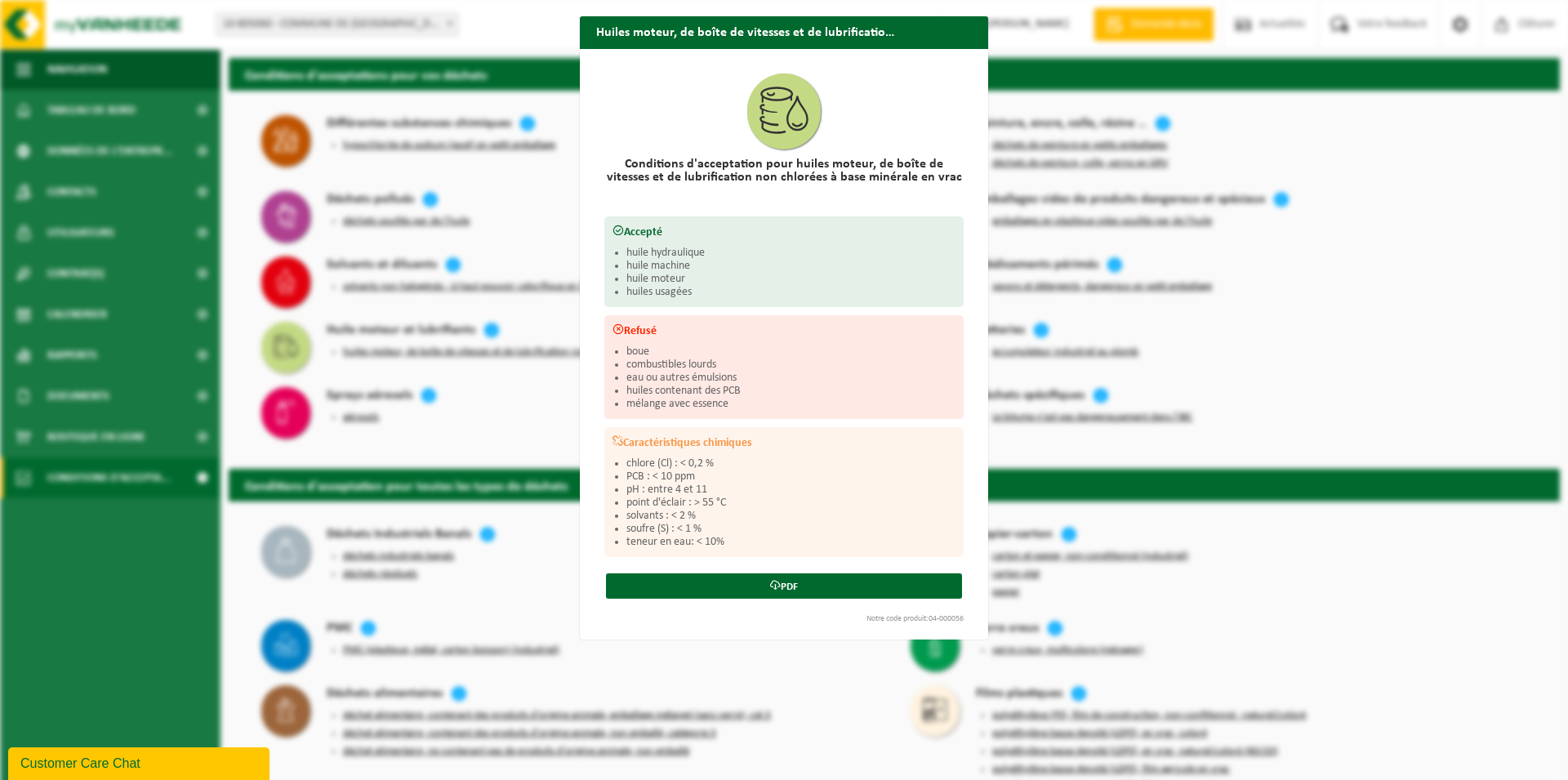
click at [506, 394] on div "Huiles moteur, de boîte de vitesses et de lubrification non chlorées à base min…" at bounding box center [784, 390] width 1568 height 780
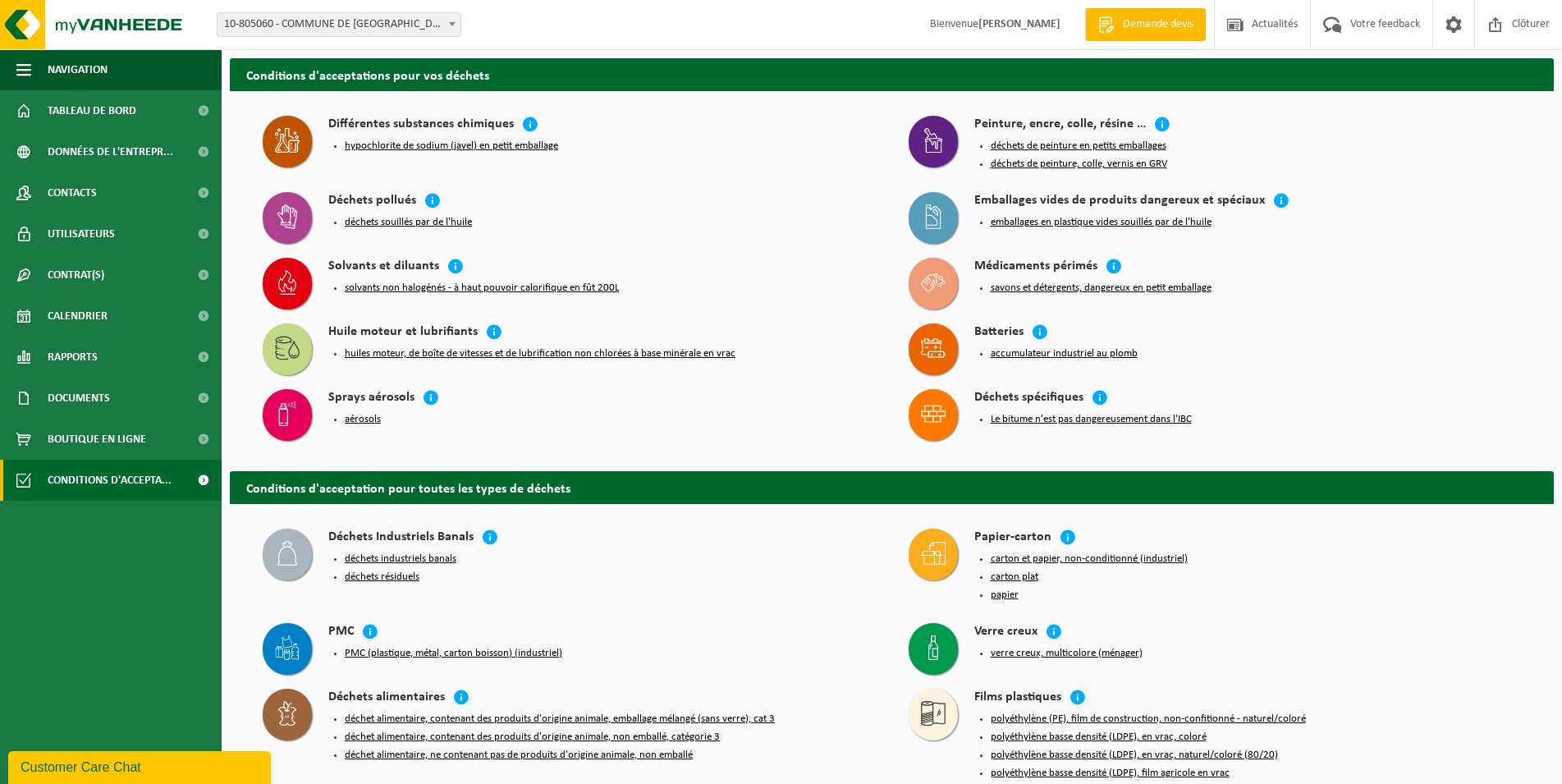
click at [472, 348] on button "huiles moteur, de boîte de vitesses et de lubrification non chlorées à base min…" at bounding box center [540, 353] width 391 height 13
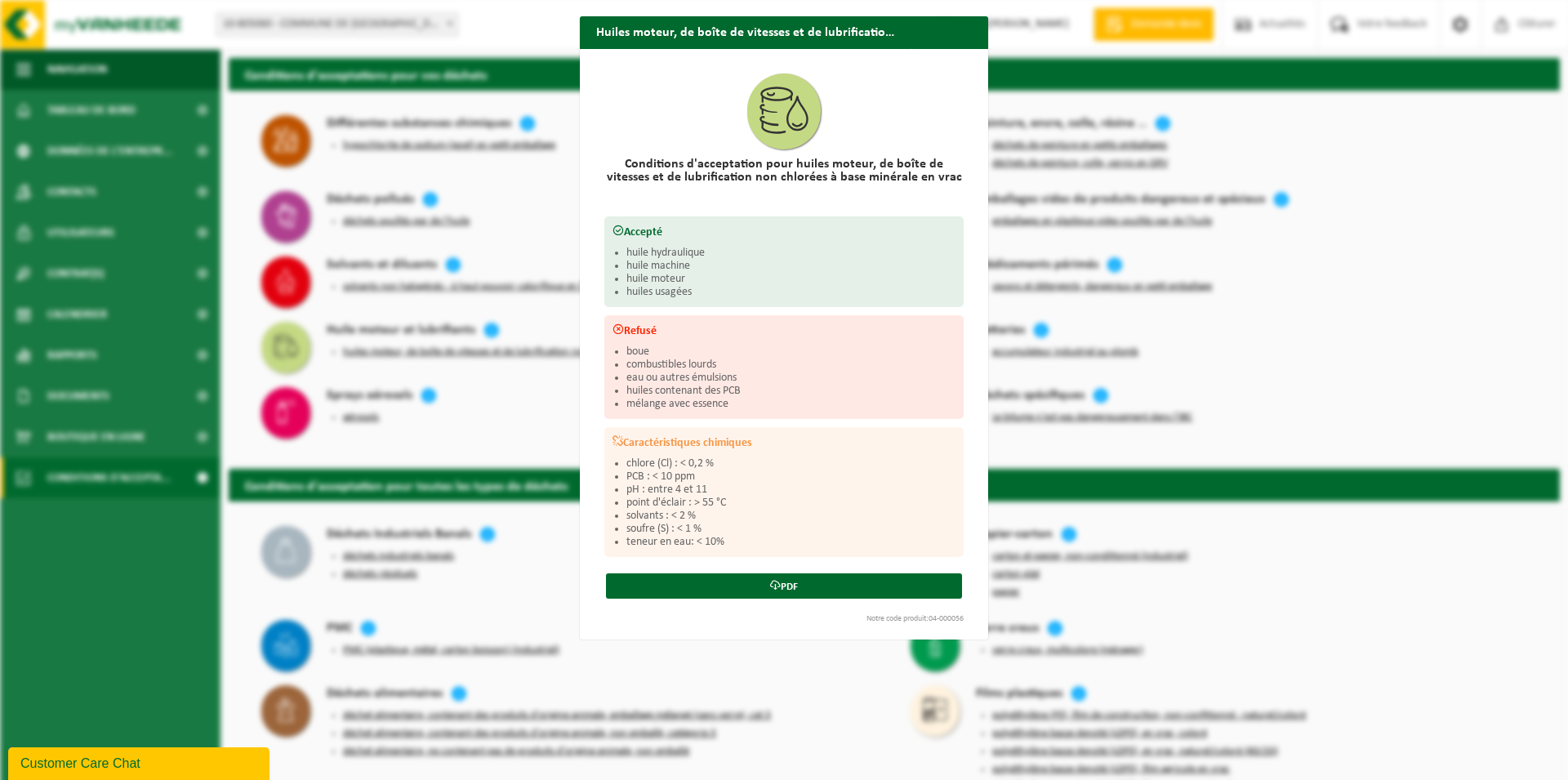
click at [535, 243] on div "Huiles moteur, de boîte de vitesses et de lubrification non chlorées à base min…" at bounding box center [784, 390] width 1568 height 780
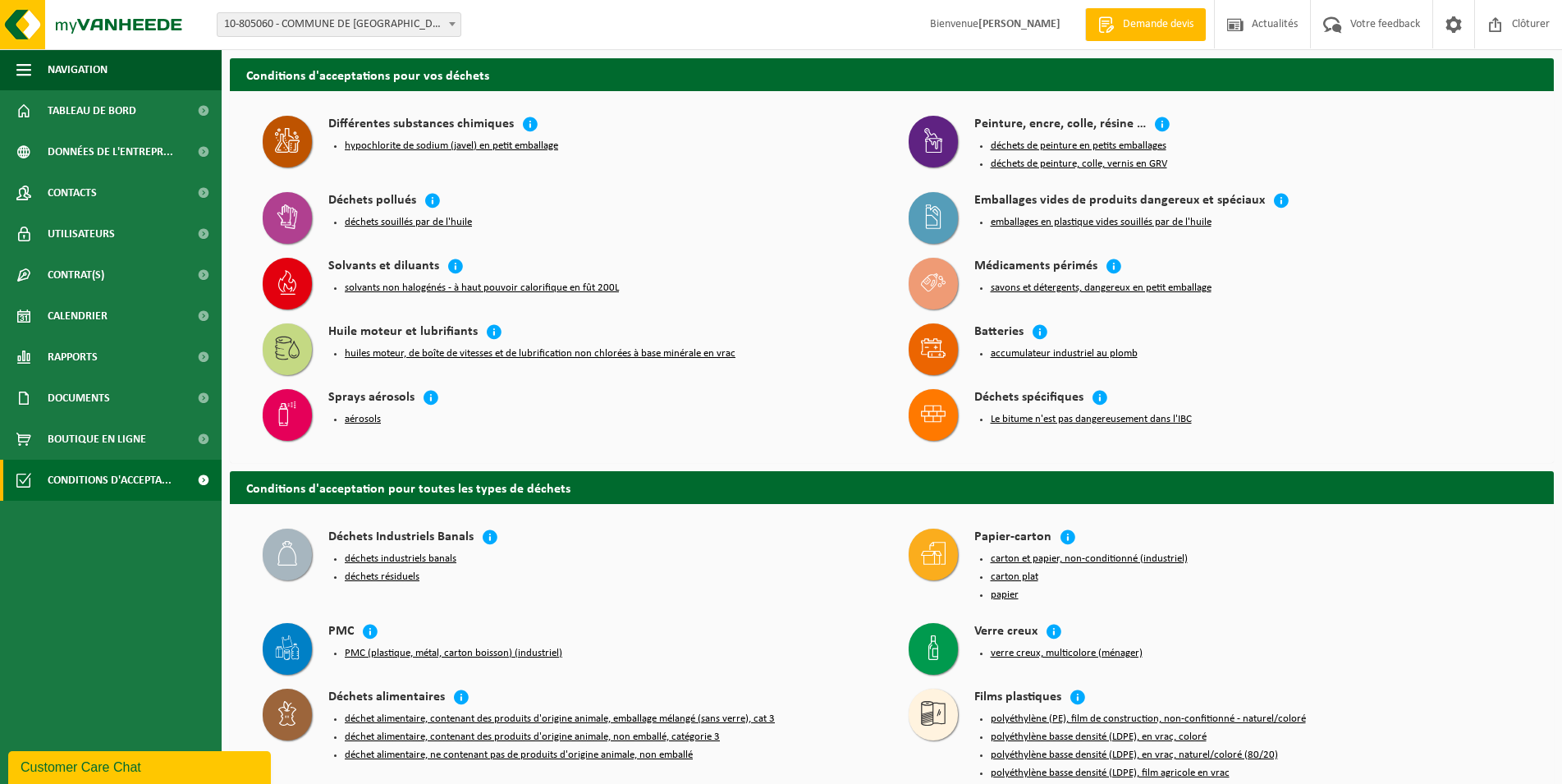
click at [469, 220] on button "déchets souillés par de l'huile" at bounding box center [407, 222] width 127 height 13
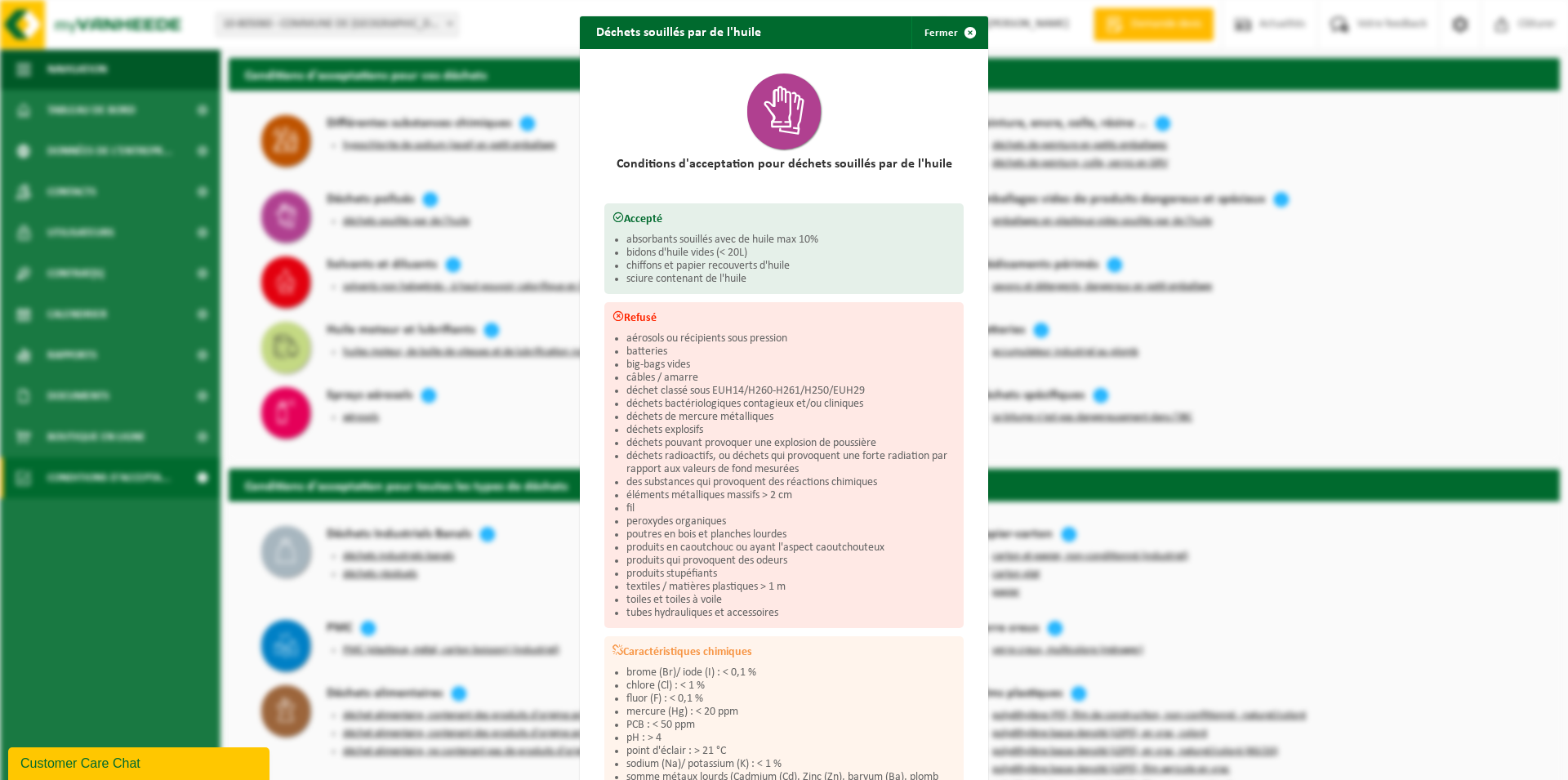
click at [524, 141] on div "Déchets souillés par de l'huile Fermer Conditions d'acceptation pour déchets so…" at bounding box center [784, 390] width 1568 height 780
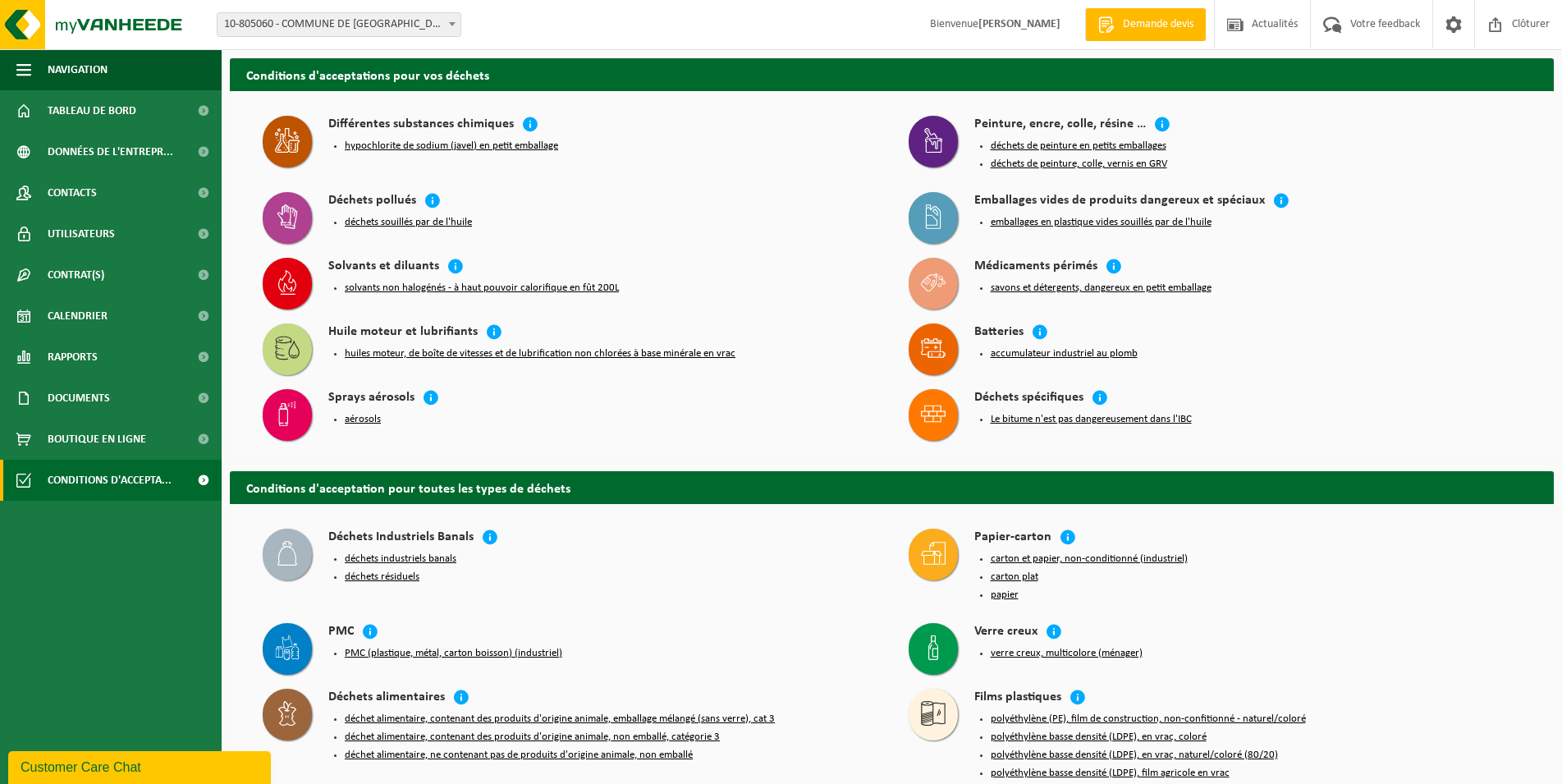
click at [359, 218] on button "déchets souillés par de l'huile" at bounding box center [407, 222] width 127 height 13
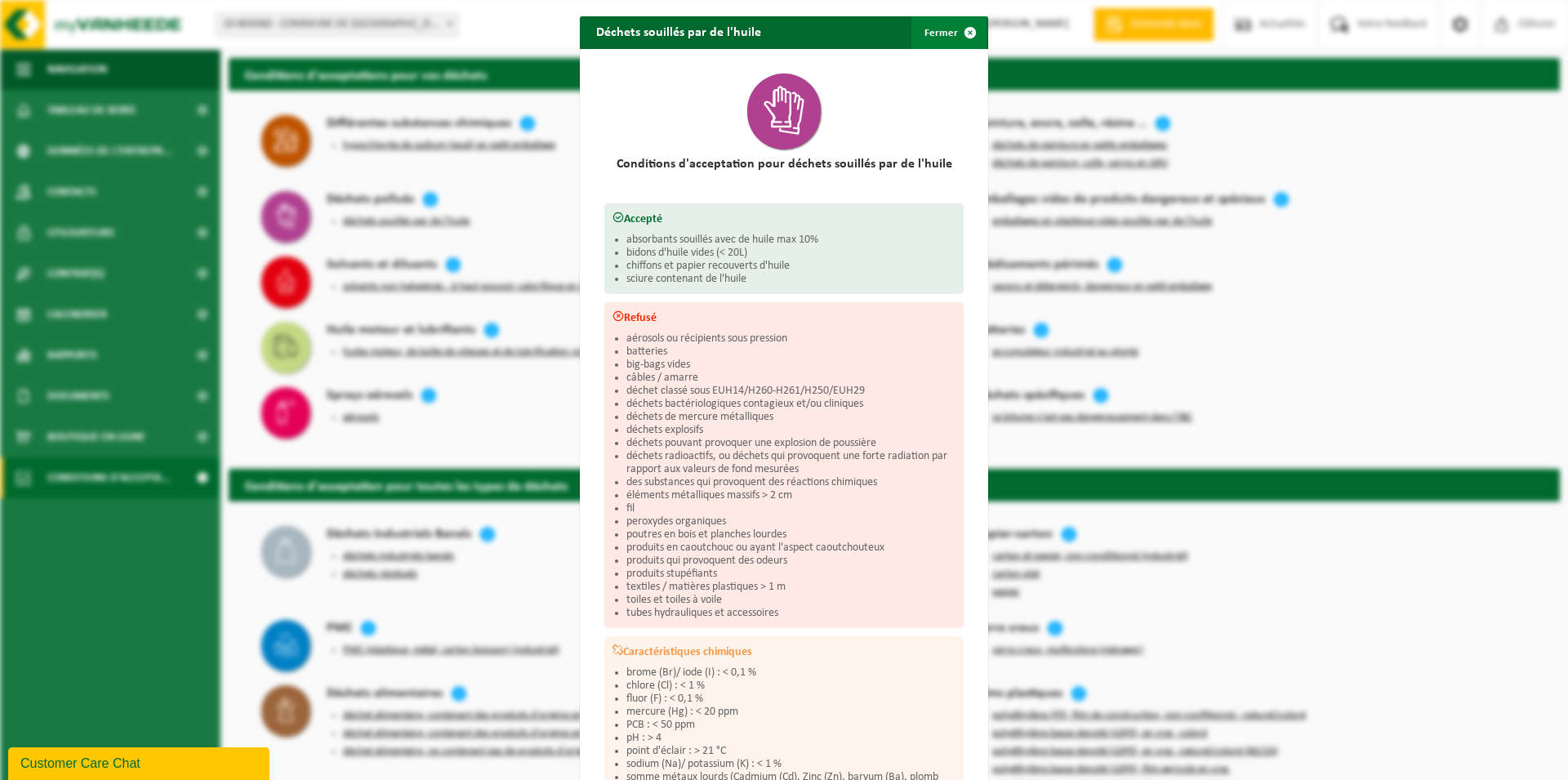
click at [954, 32] on span "button" at bounding box center [969, 32] width 32 height 32
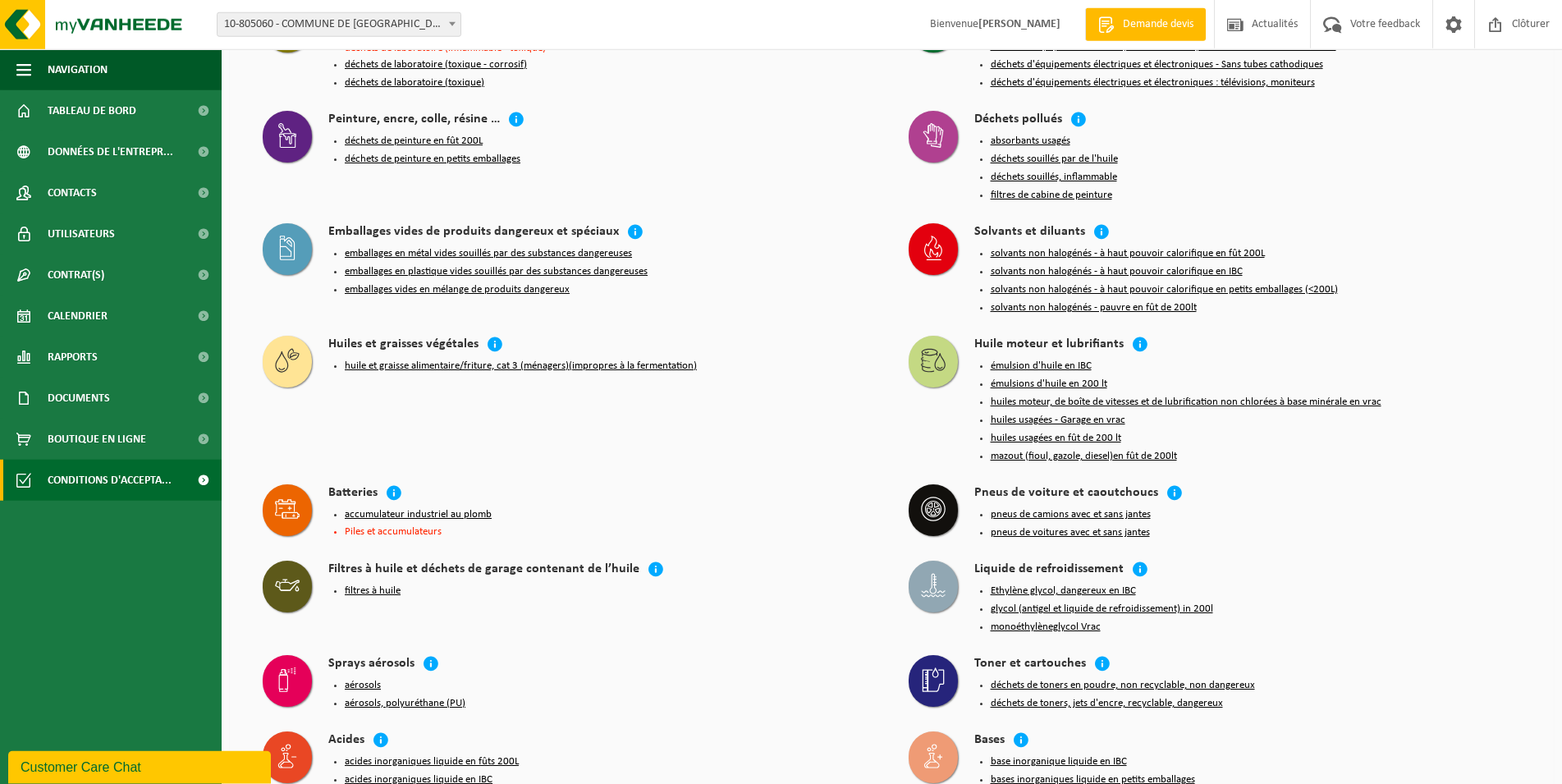
scroll to position [1507, 0]
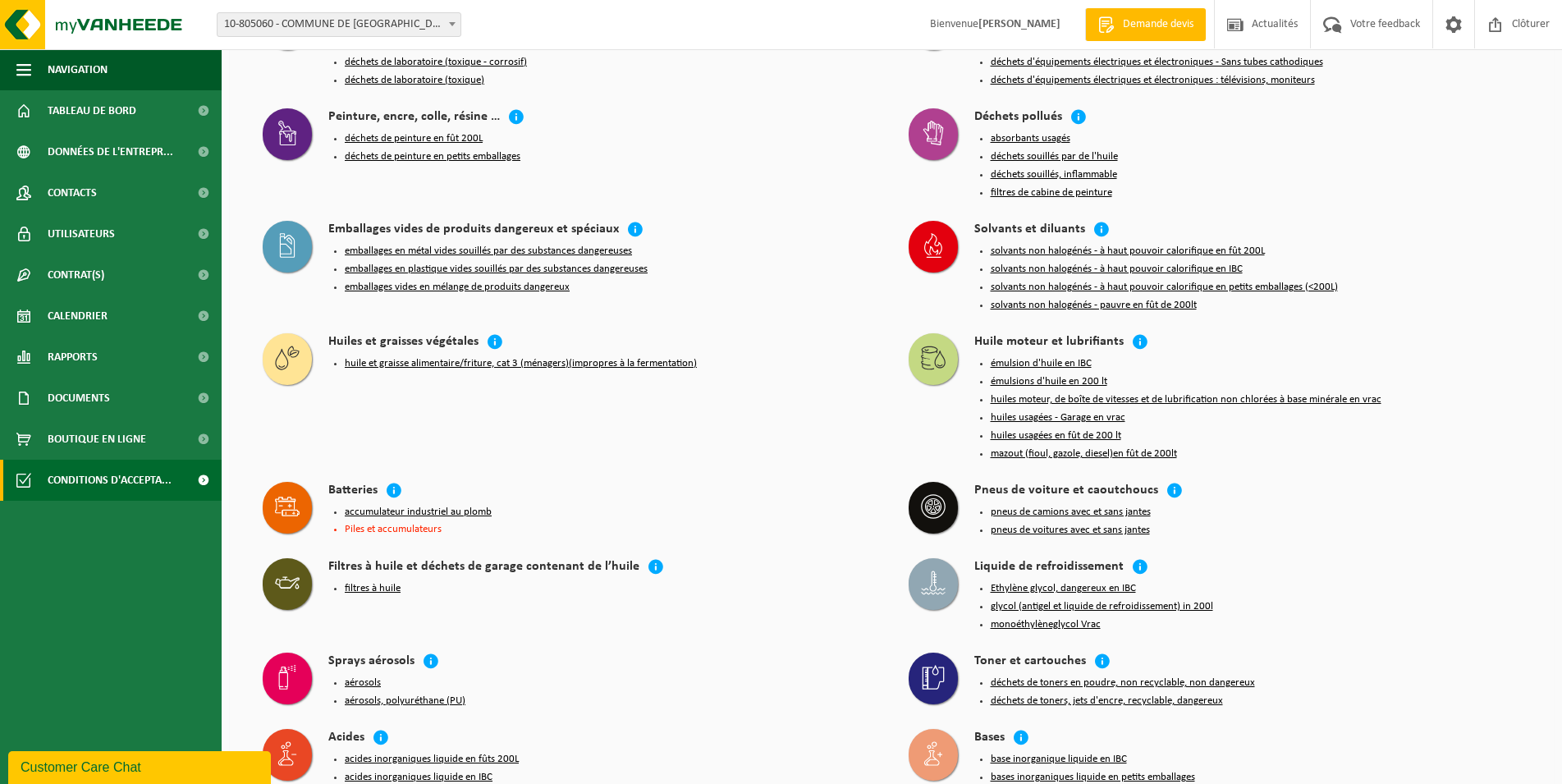
click at [372, 582] on button "filtres à huile" at bounding box center [372, 588] width 56 height 13
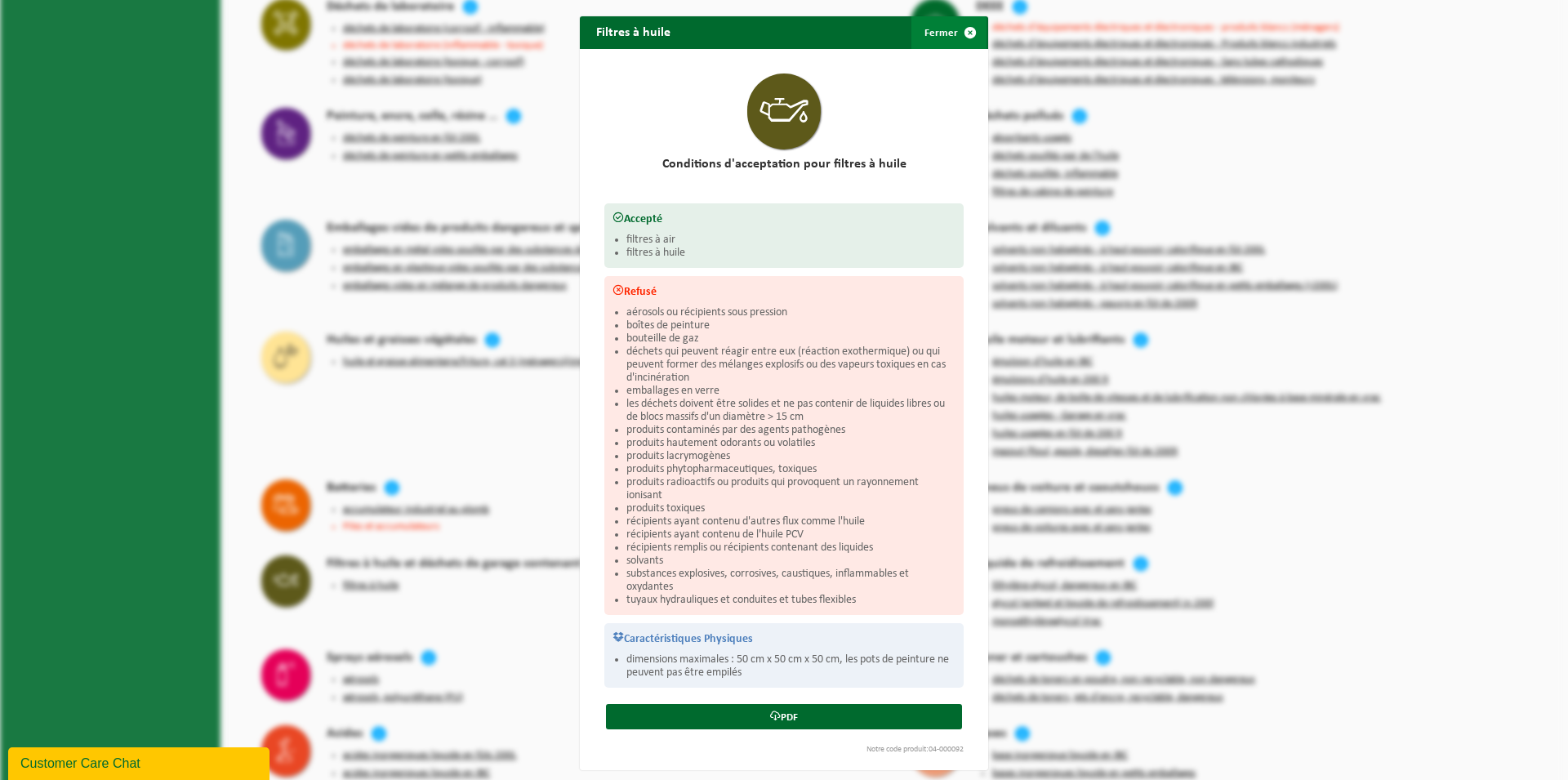
click at [938, 40] on button "Fermer" at bounding box center [948, 32] width 75 height 32
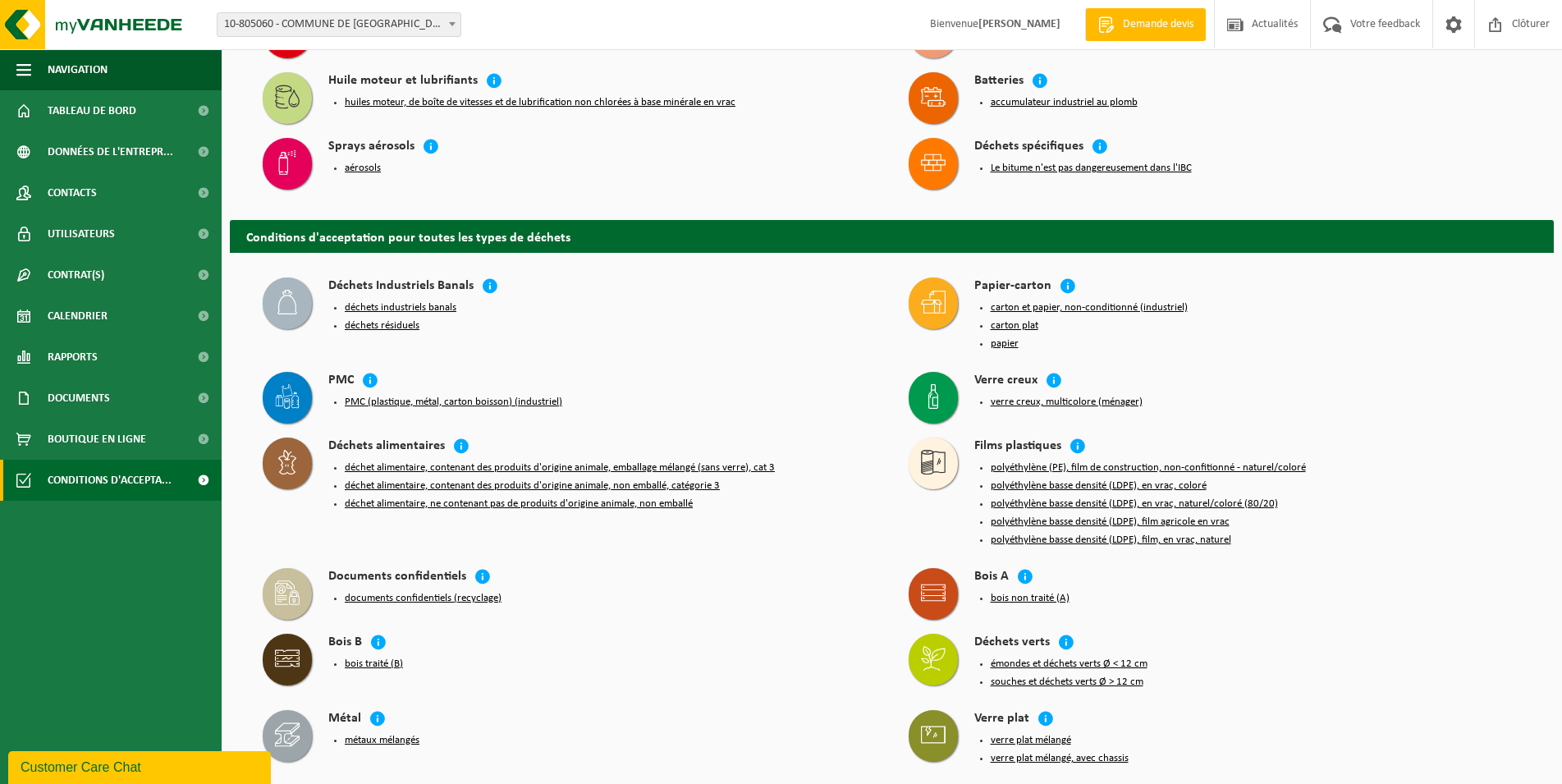
scroll to position [0, 0]
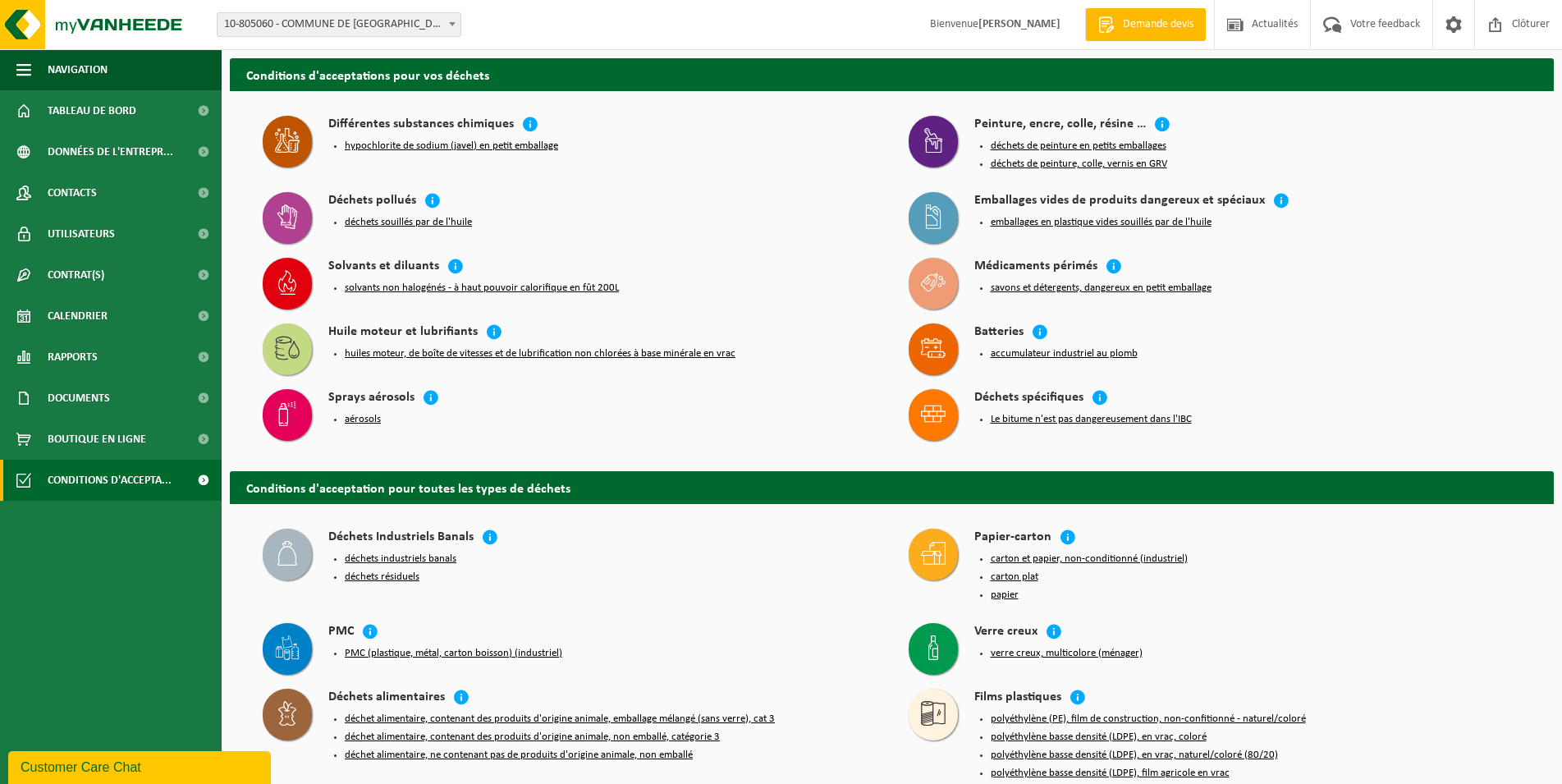
click at [368, 217] on button "déchets souillés par de l'huile" at bounding box center [407, 222] width 127 height 13
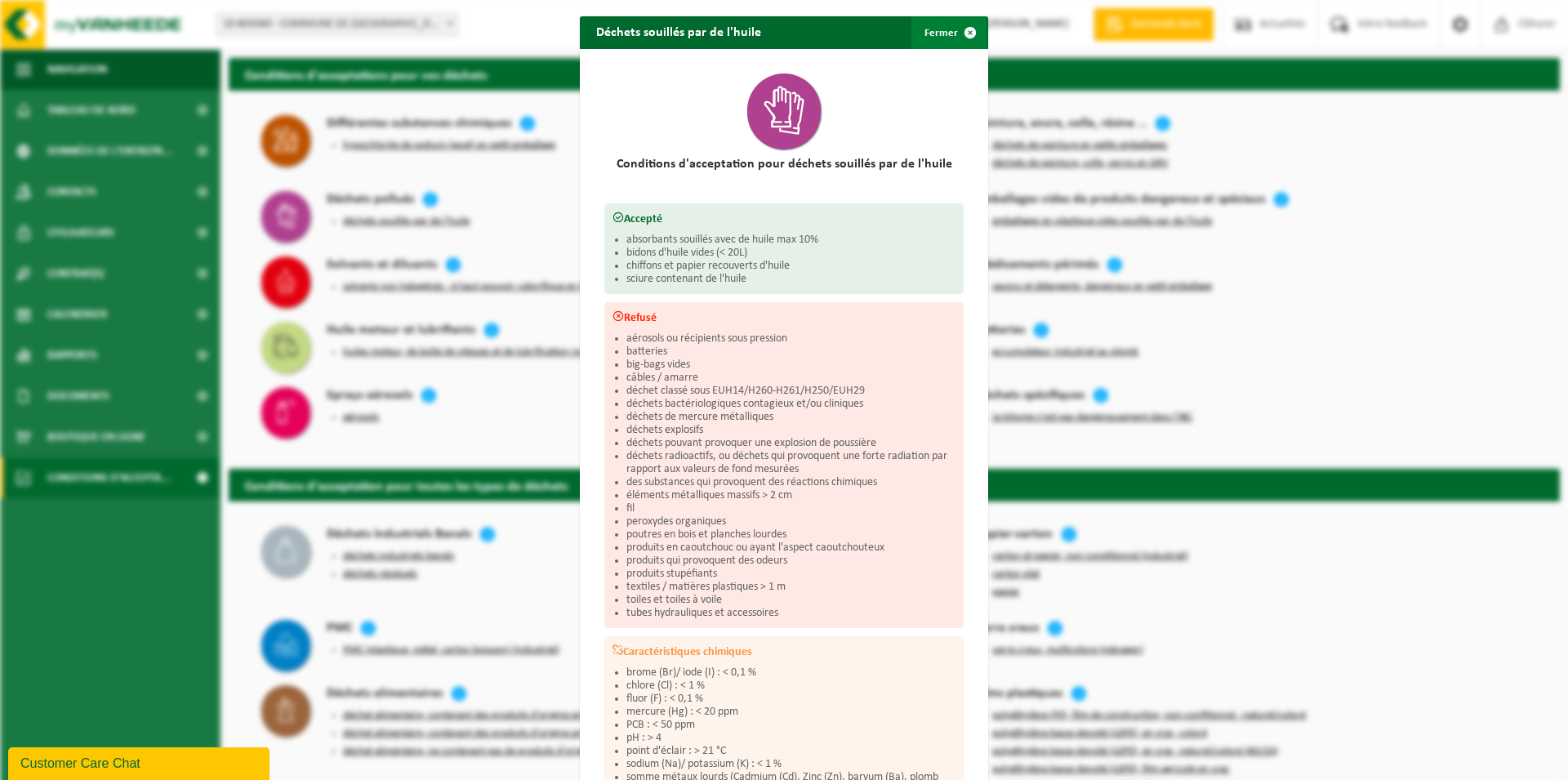
click at [957, 29] on span "button" at bounding box center [969, 32] width 32 height 32
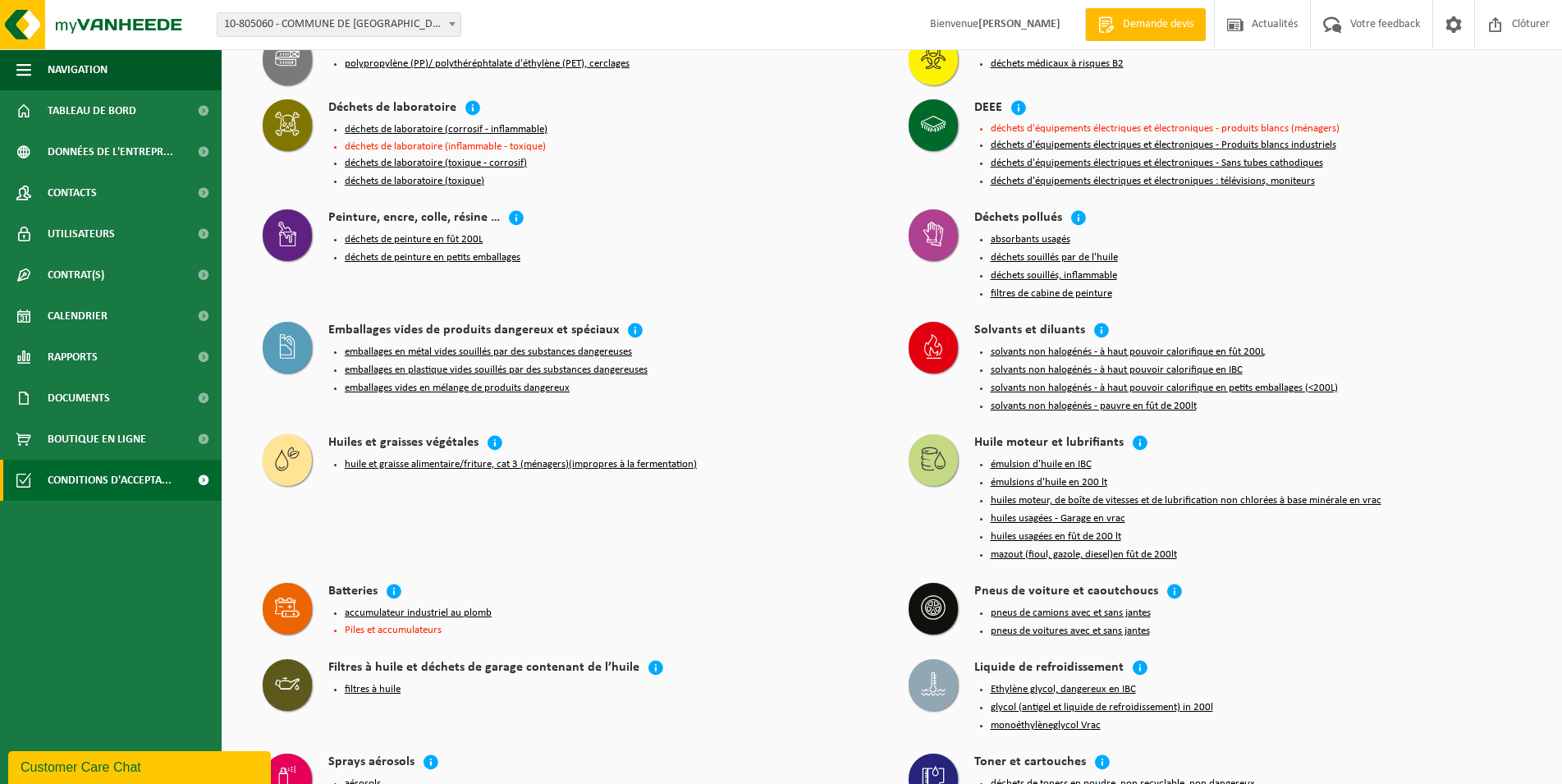
scroll to position [1585, 0]
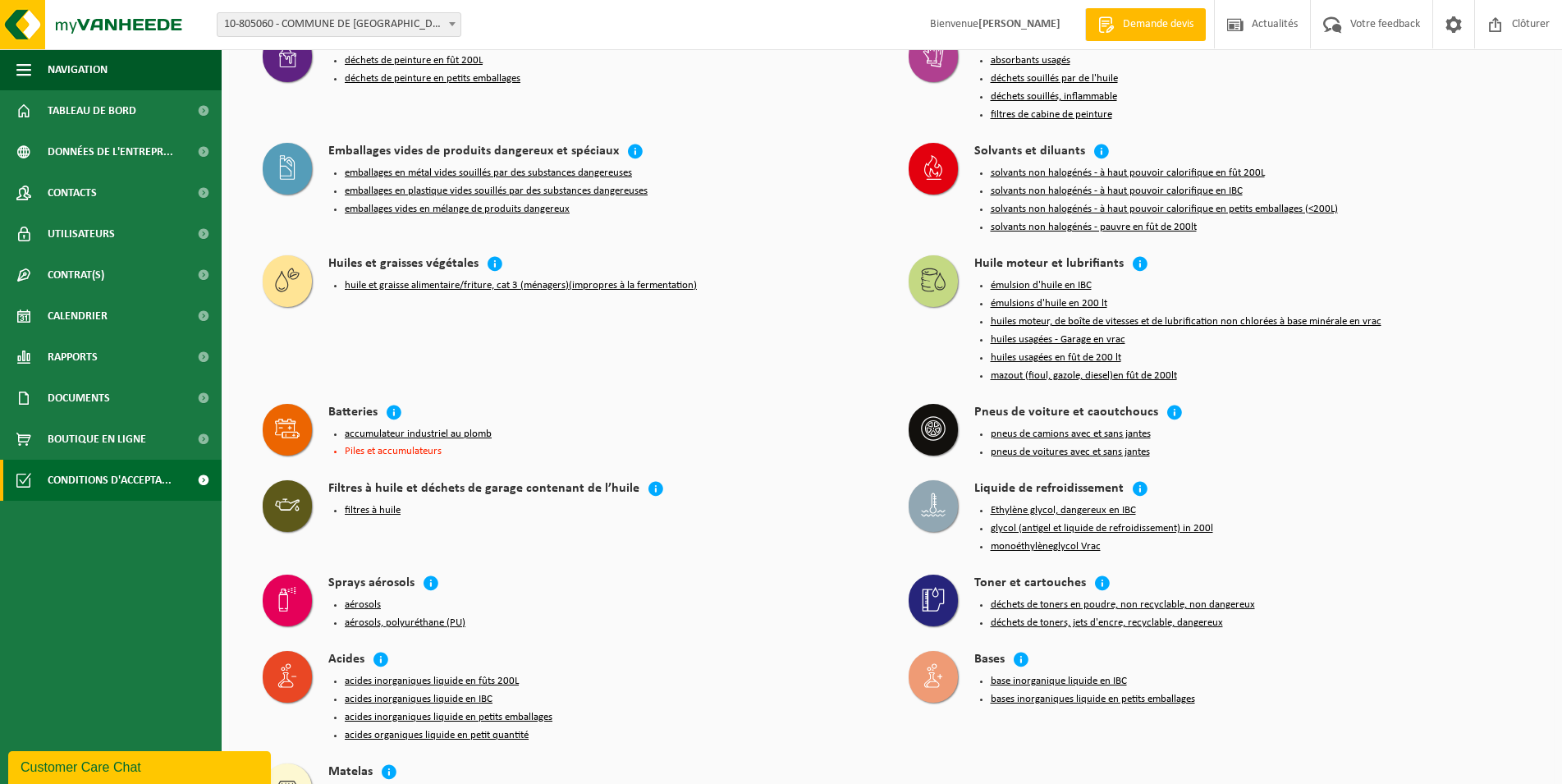
click at [354, 504] on button "filtres à huile" at bounding box center [372, 510] width 56 height 13
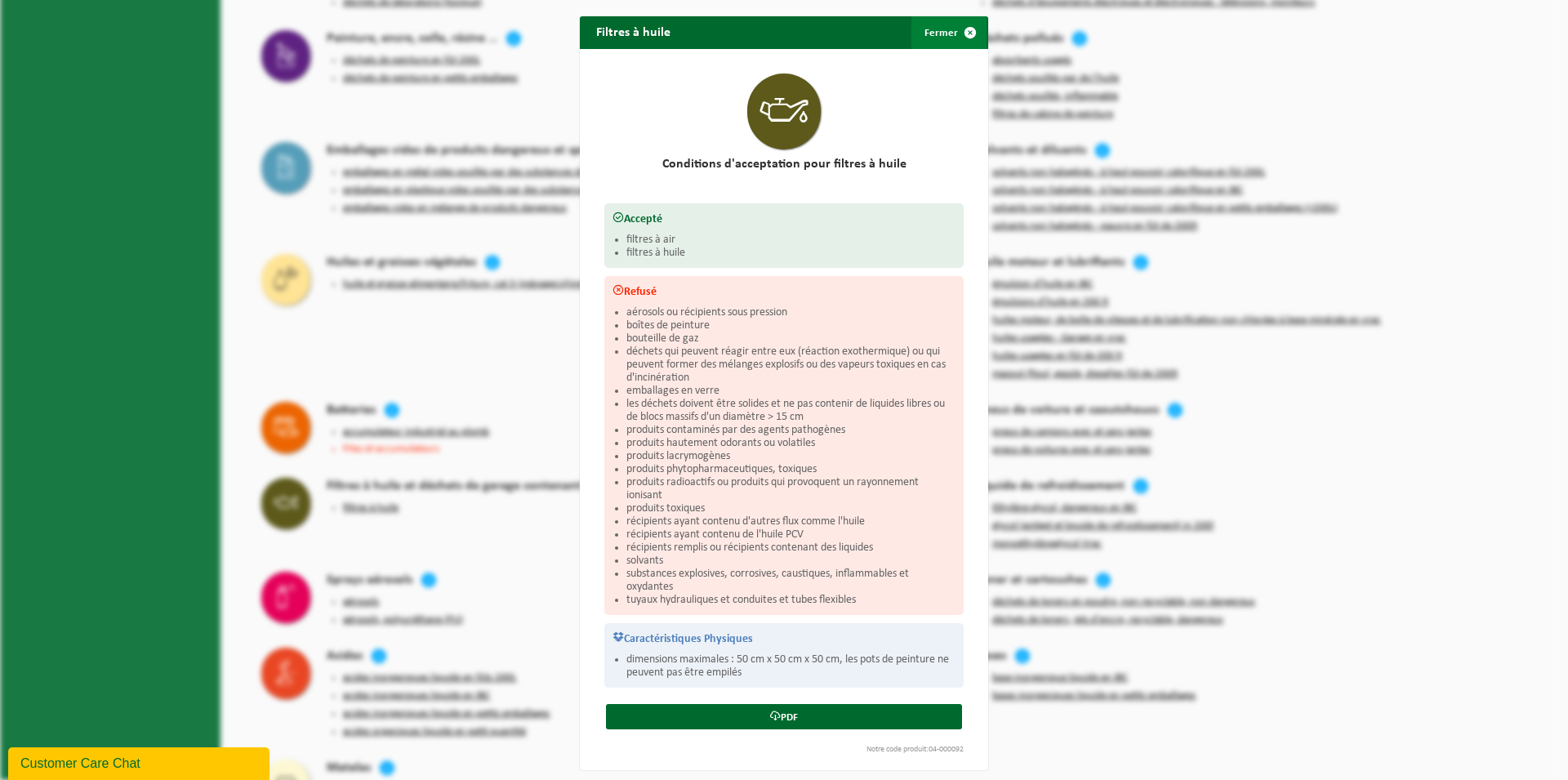
click at [945, 36] on button "Fermer" at bounding box center [948, 32] width 75 height 32
